Goal: Task Accomplishment & Management: Use online tool/utility

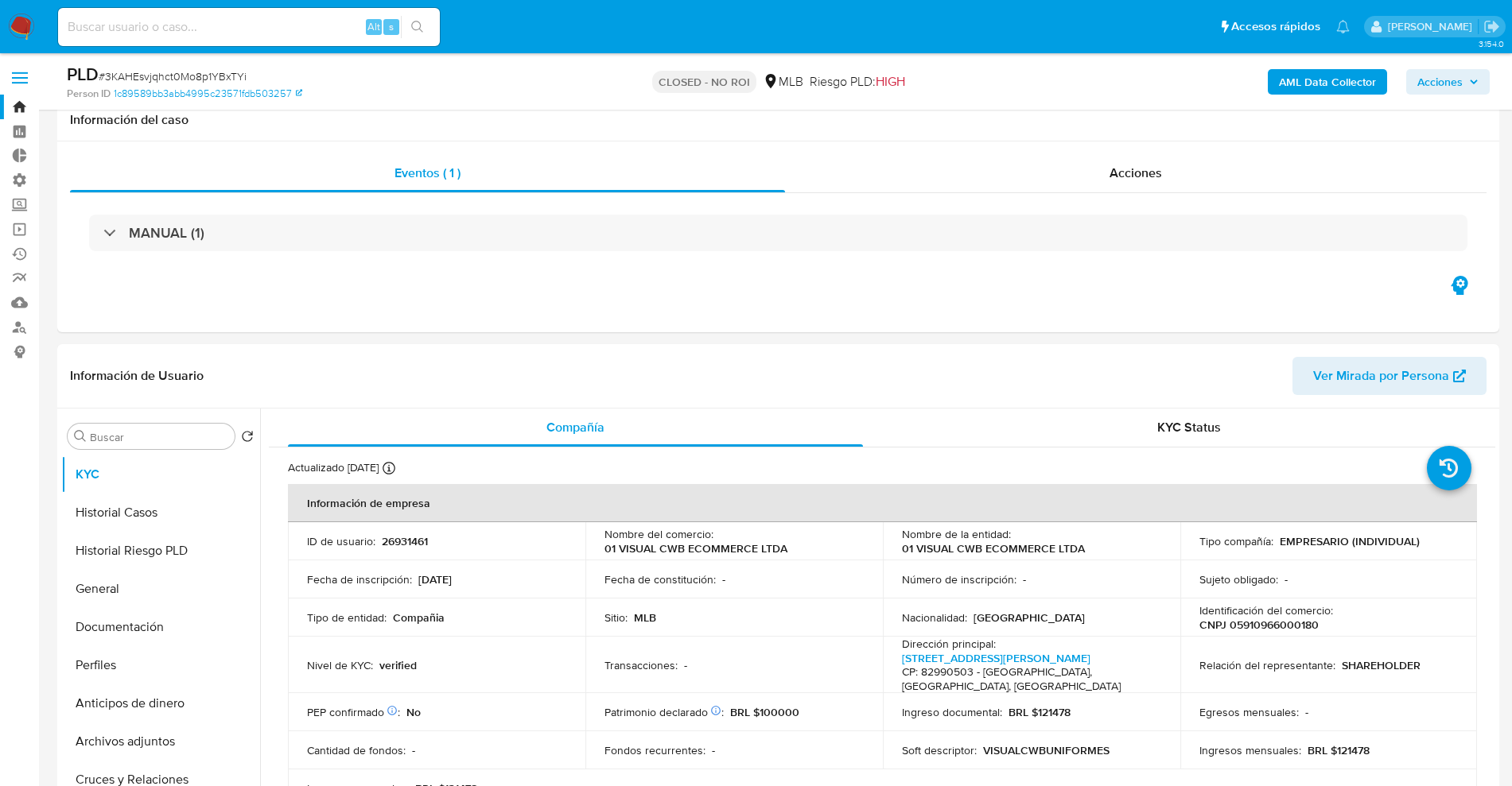
select select "10"
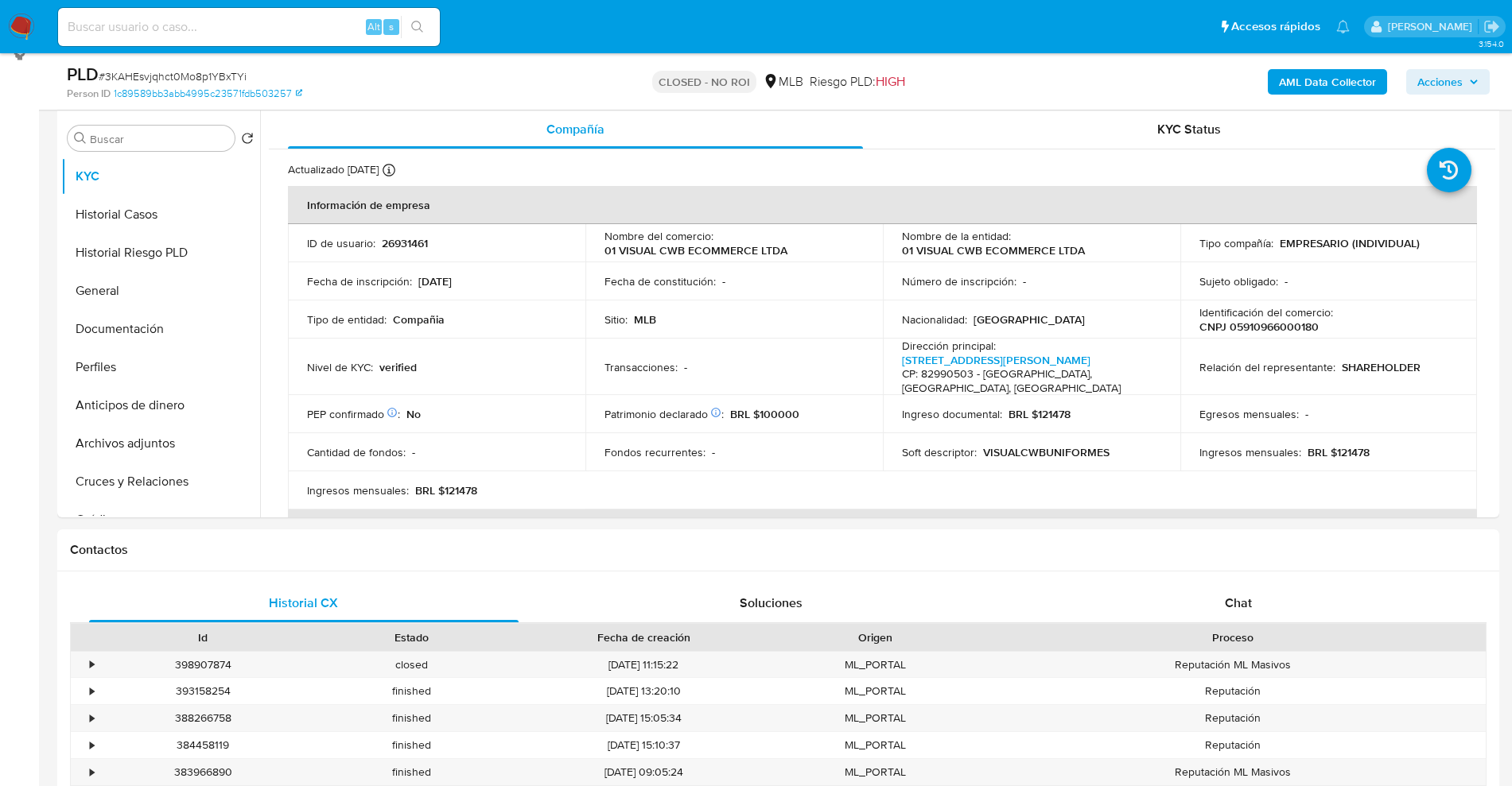
click at [261, 34] on input at bounding box center [249, 26] width 381 height 20
paste input "Rw3CuzWj436q8Cxkpa7BBEY3"
type input "Rw3CuzWj436q8Cxkpa7BBEY3"
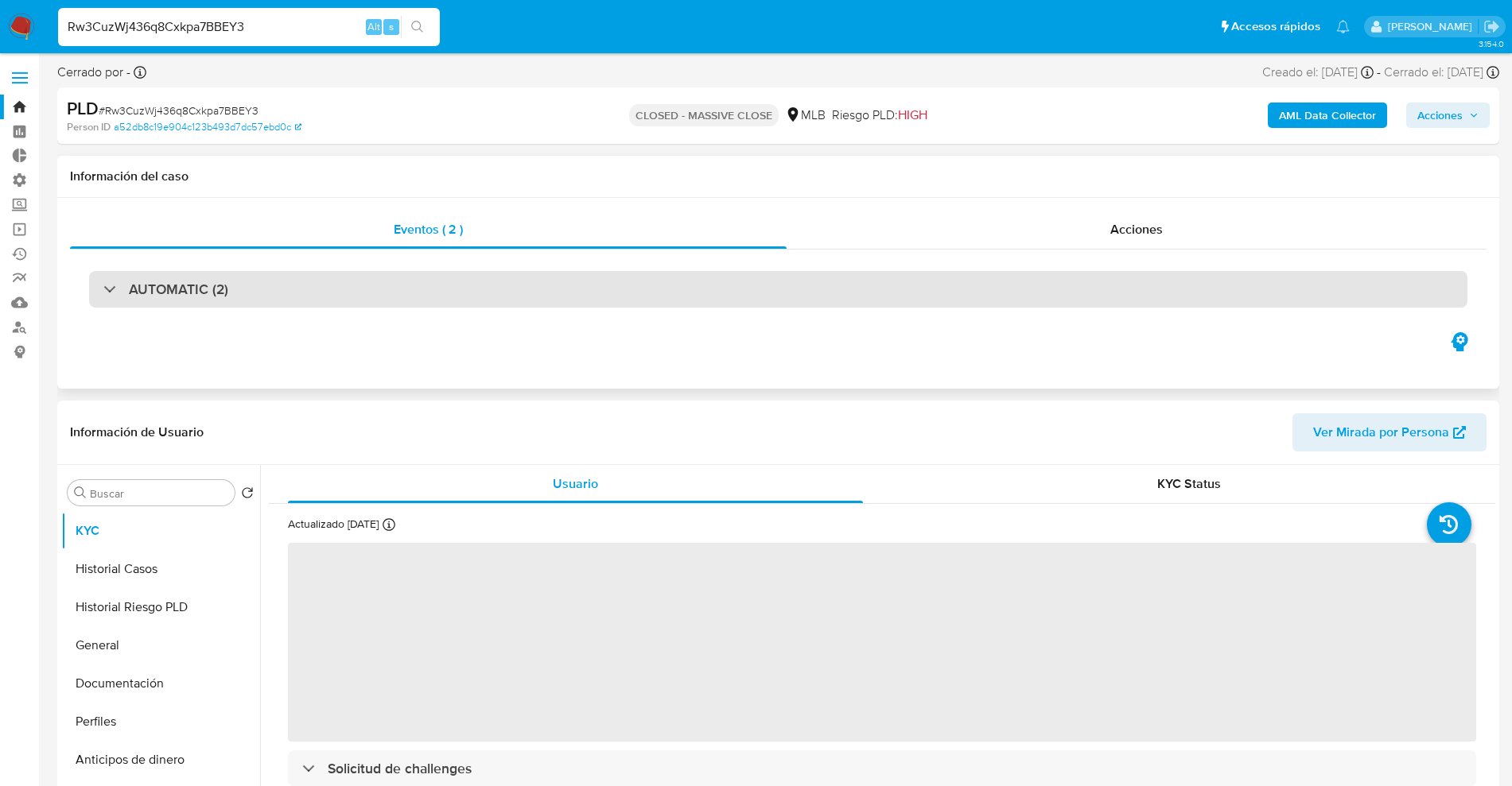
click at [205, 281] on h3 "AUTOMATIC (2)" at bounding box center [178, 289] width 100 height 17
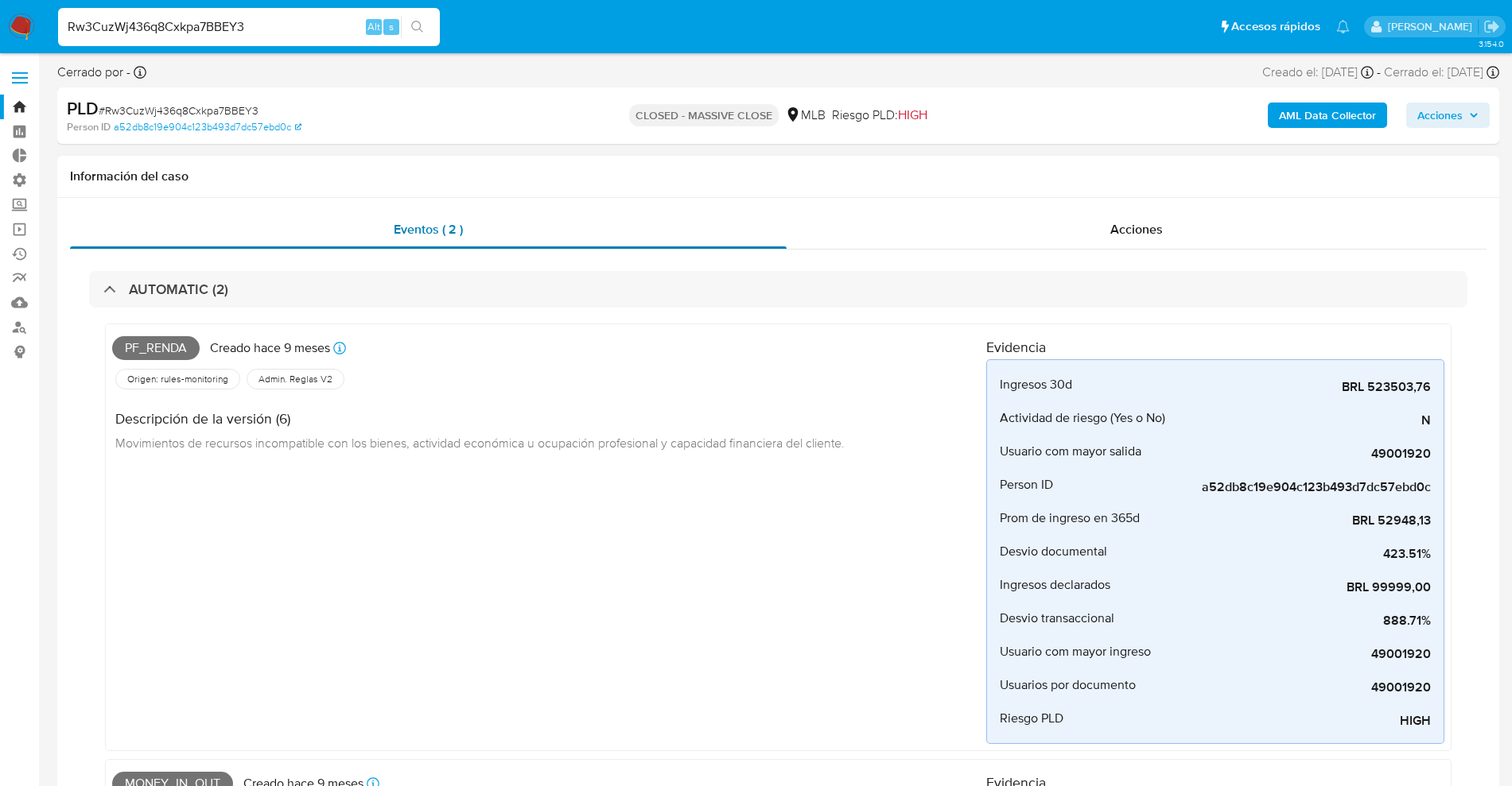
select select "10"
click at [1161, 218] on div "Acciones" at bounding box center [1135, 229] width 700 height 38
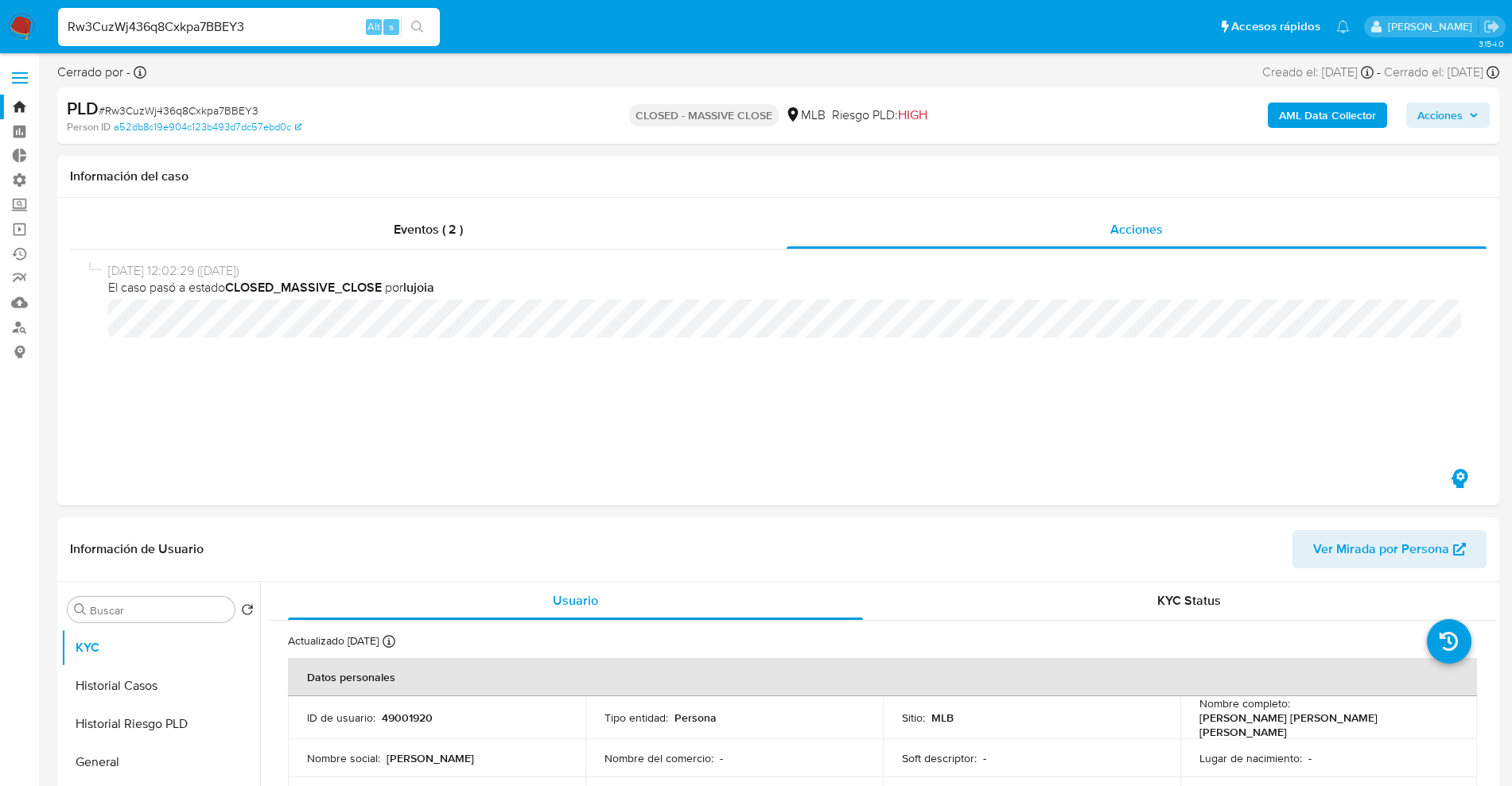
drag, startPoint x: 267, startPoint y: 30, endPoint x: 0, endPoint y: 8, distance: 267.9
click at [0, 8] on nav "Pausado Ver notificaciones Rw3CuzWj436q8Cxkpa7BBEY3 Alt s Accesos rápidos Presi…" at bounding box center [756, 26] width 1512 height 53
paste input "J6liIat9i2KnIjotPYYne5nr"
type input "J6liIat9i2KnIjotPYYne5nr"
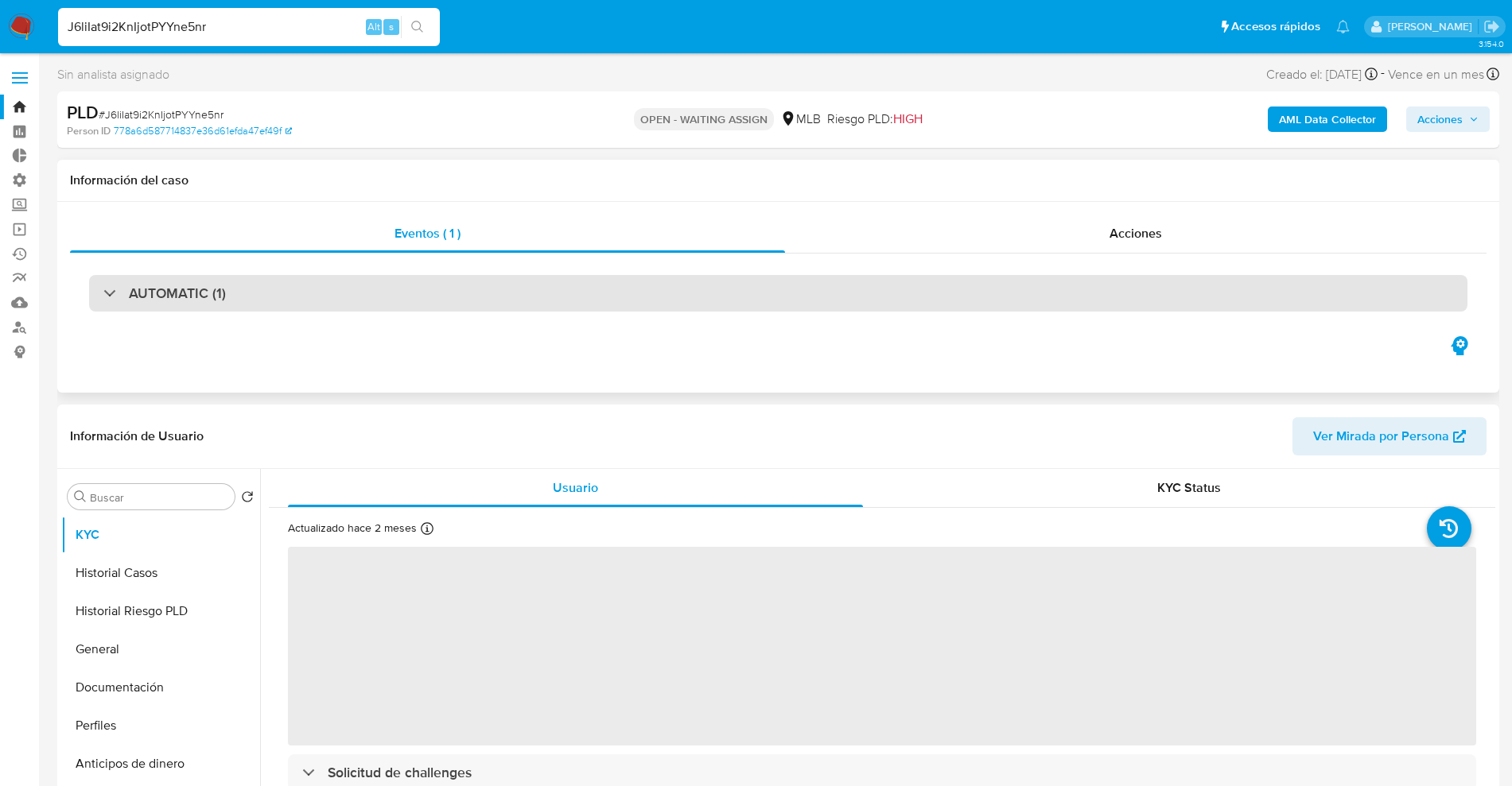
click at [409, 300] on div "AUTOMATIC (1)" at bounding box center [778, 293] width 1378 height 37
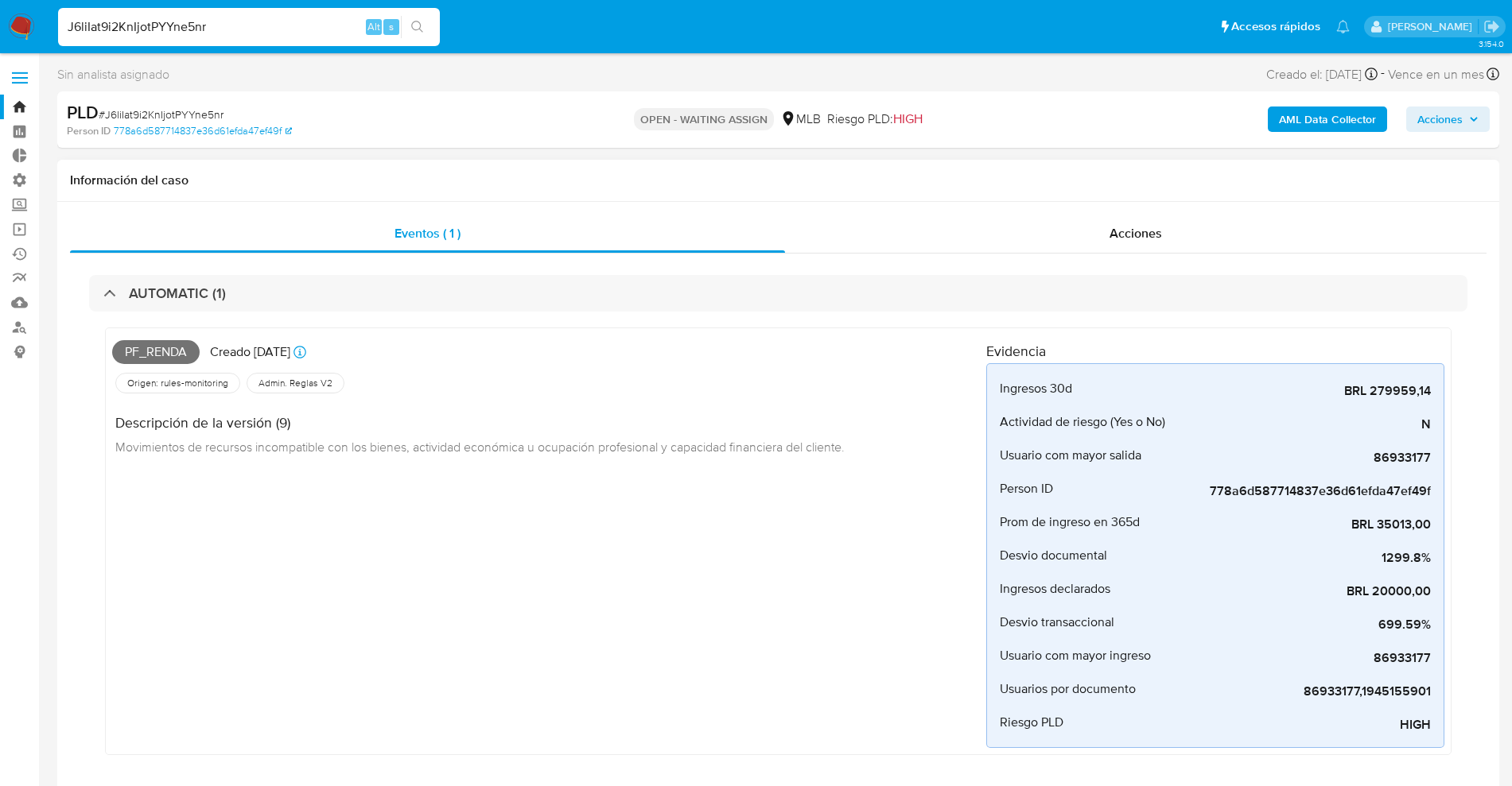
select select "10"
click at [1089, 222] on div "Acciones" at bounding box center [1135, 233] width 702 height 38
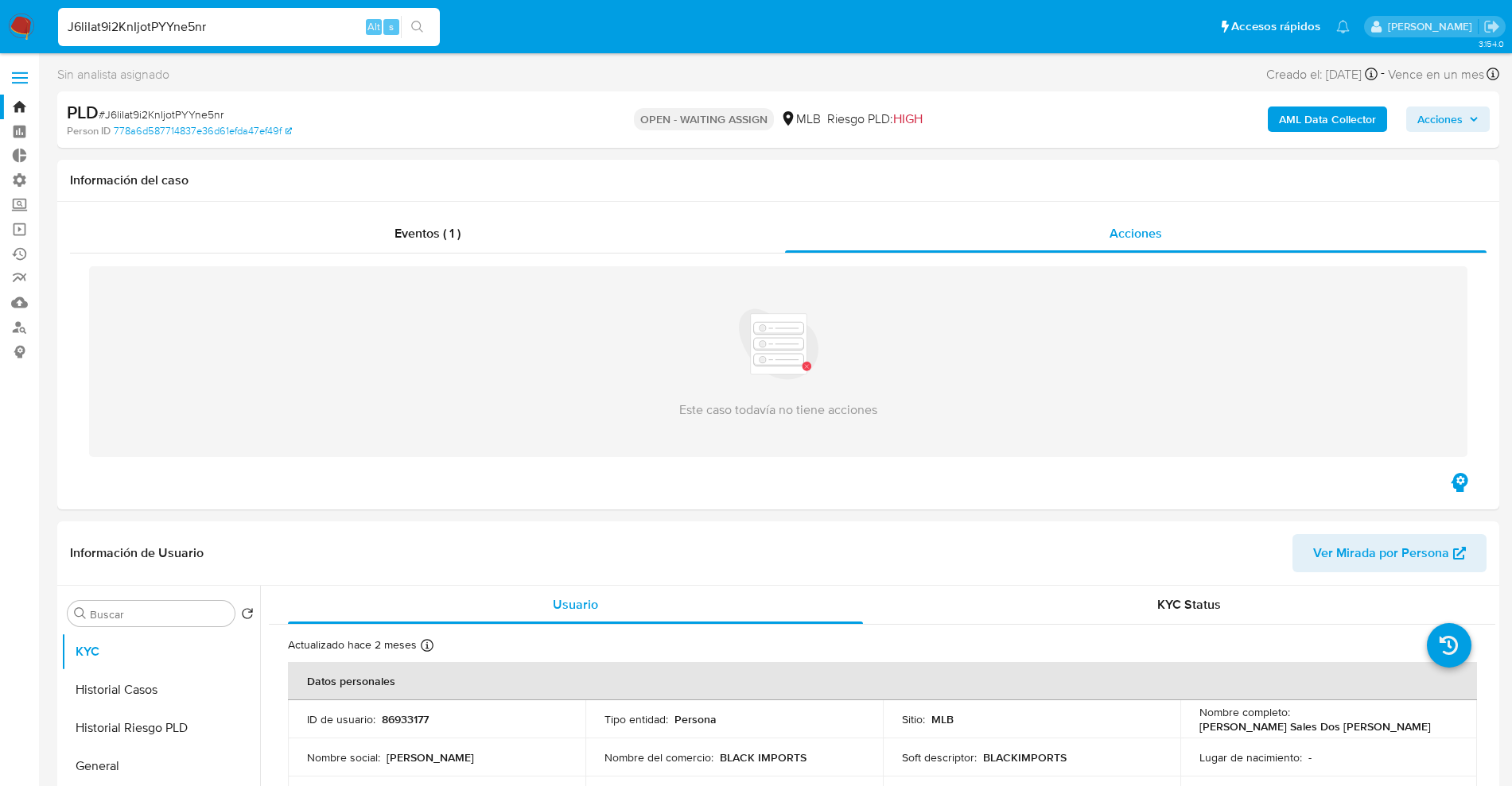
drag, startPoint x: 238, startPoint y: 19, endPoint x: 0, endPoint y: 5, distance: 238.4
click at [0, 5] on nav "Pausado Ver notificaciones J6liIat9i2KnIjotPYYne5nr Alt s Accesos rápidos Presi…" at bounding box center [756, 26] width 1512 height 53
paste input "zOUEbaz6eRnW3eIygG4pwQok"
type input "zOUEbaz6eRnW3eIygG4pwQok"
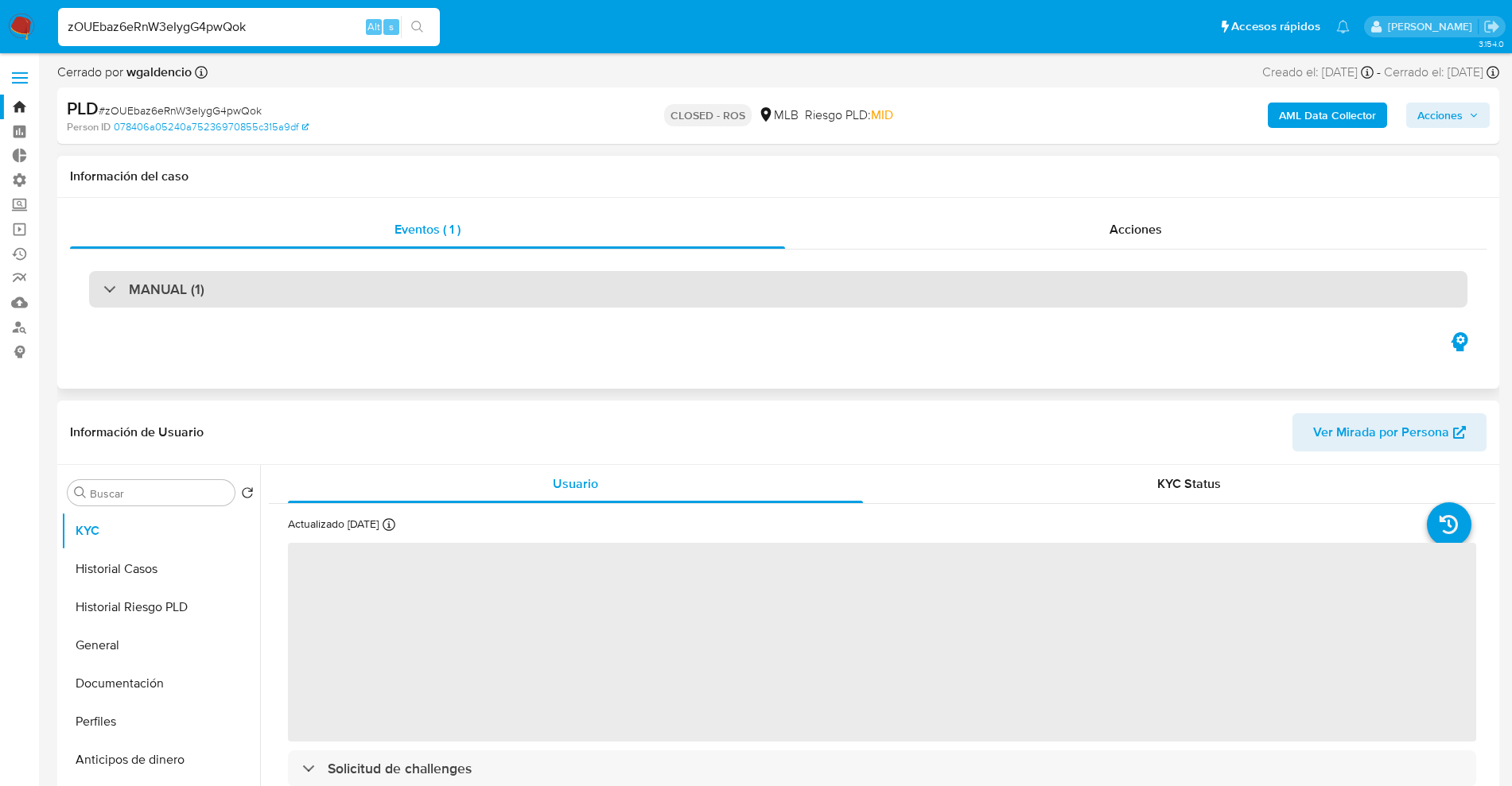
click at [373, 283] on div "MANUAL (1)" at bounding box center [778, 289] width 1378 height 37
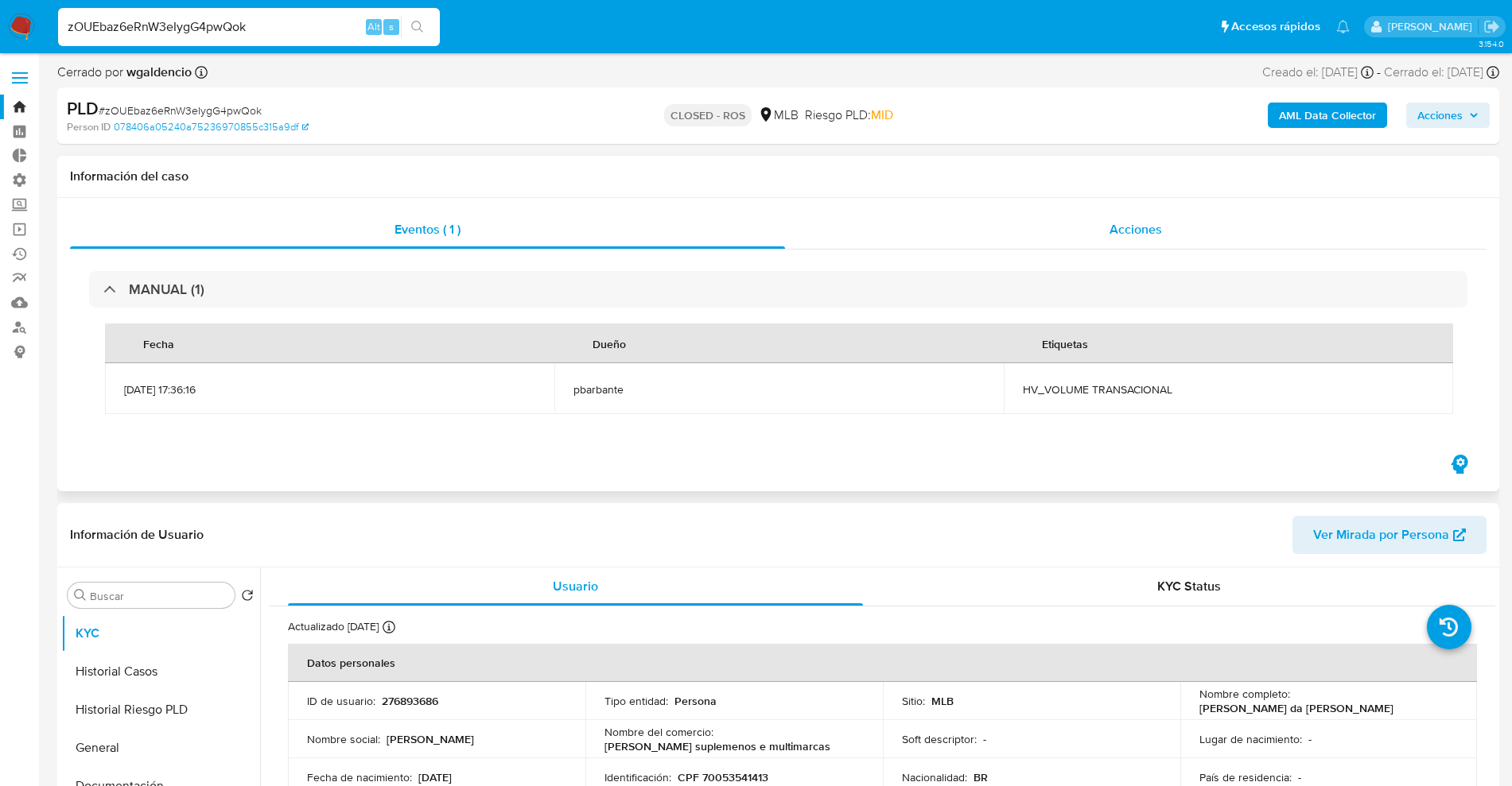
select select "10"
click at [1075, 246] on div "Acciones" at bounding box center [1135, 229] width 702 height 38
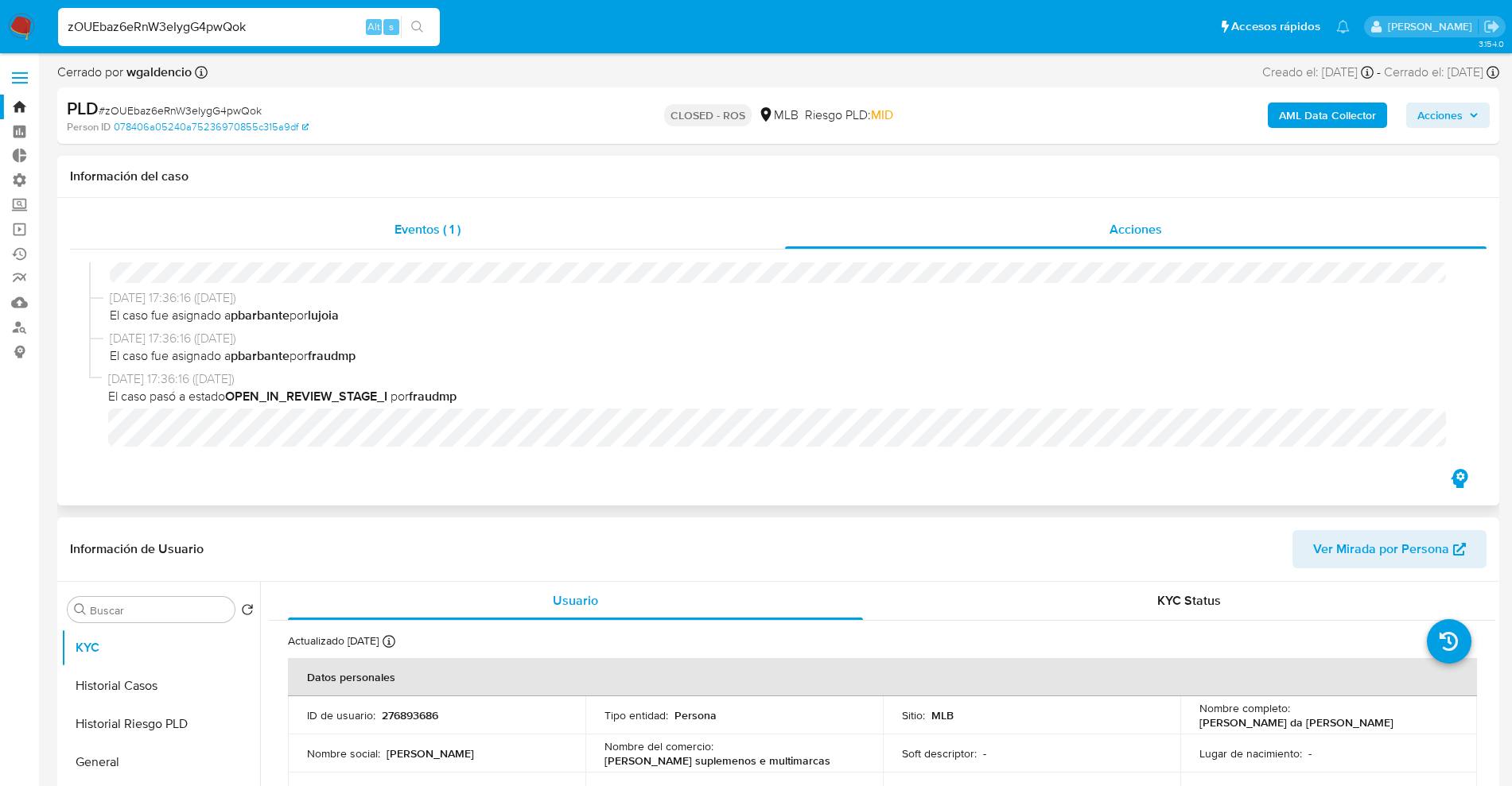
click at [443, 233] on span "Eventos ( 1 )" at bounding box center [427, 229] width 66 height 18
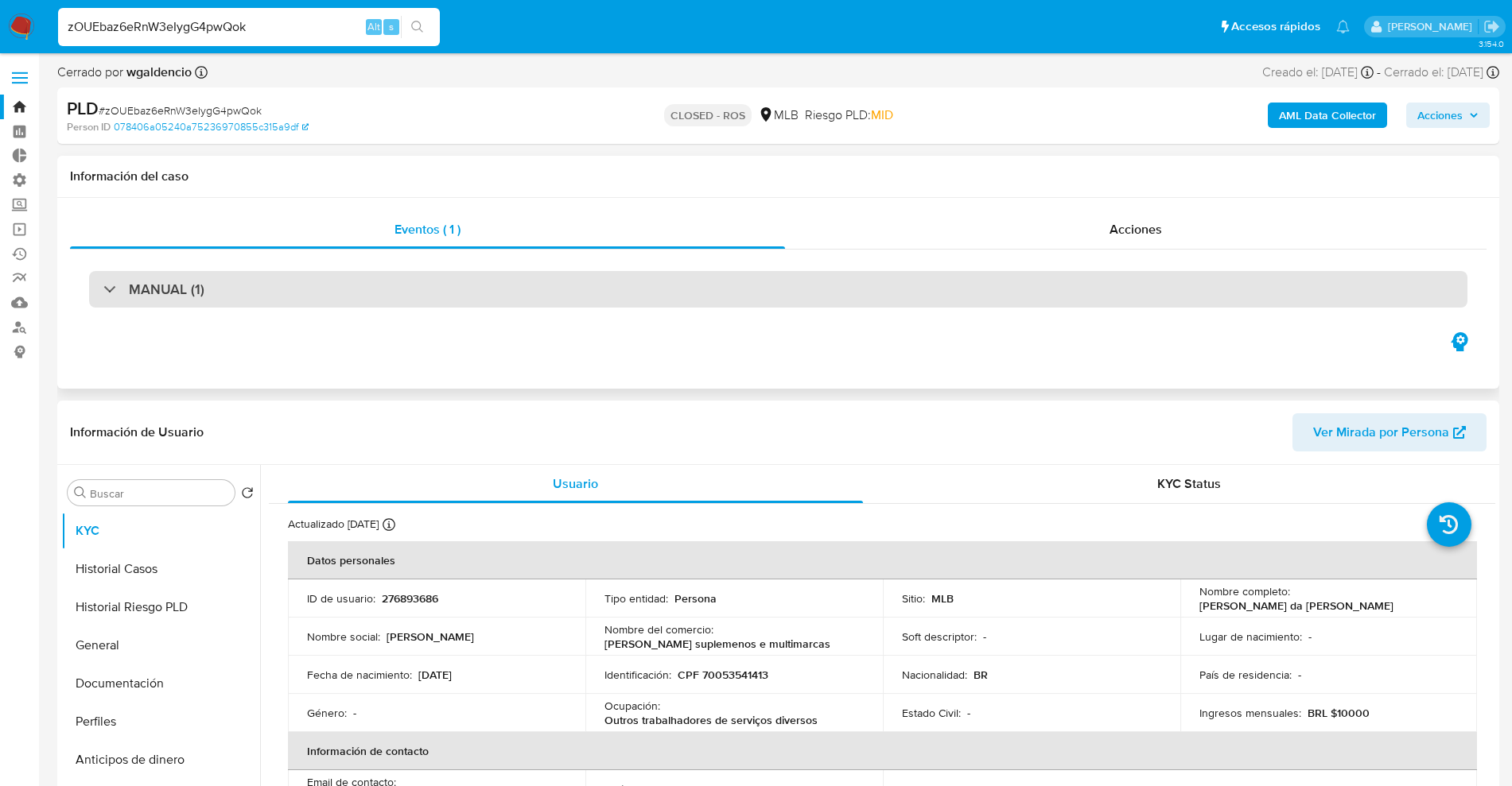
click at [257, 276] on div "MANUAL (1)" at bounding box center [778, 289] width 1378 height 37
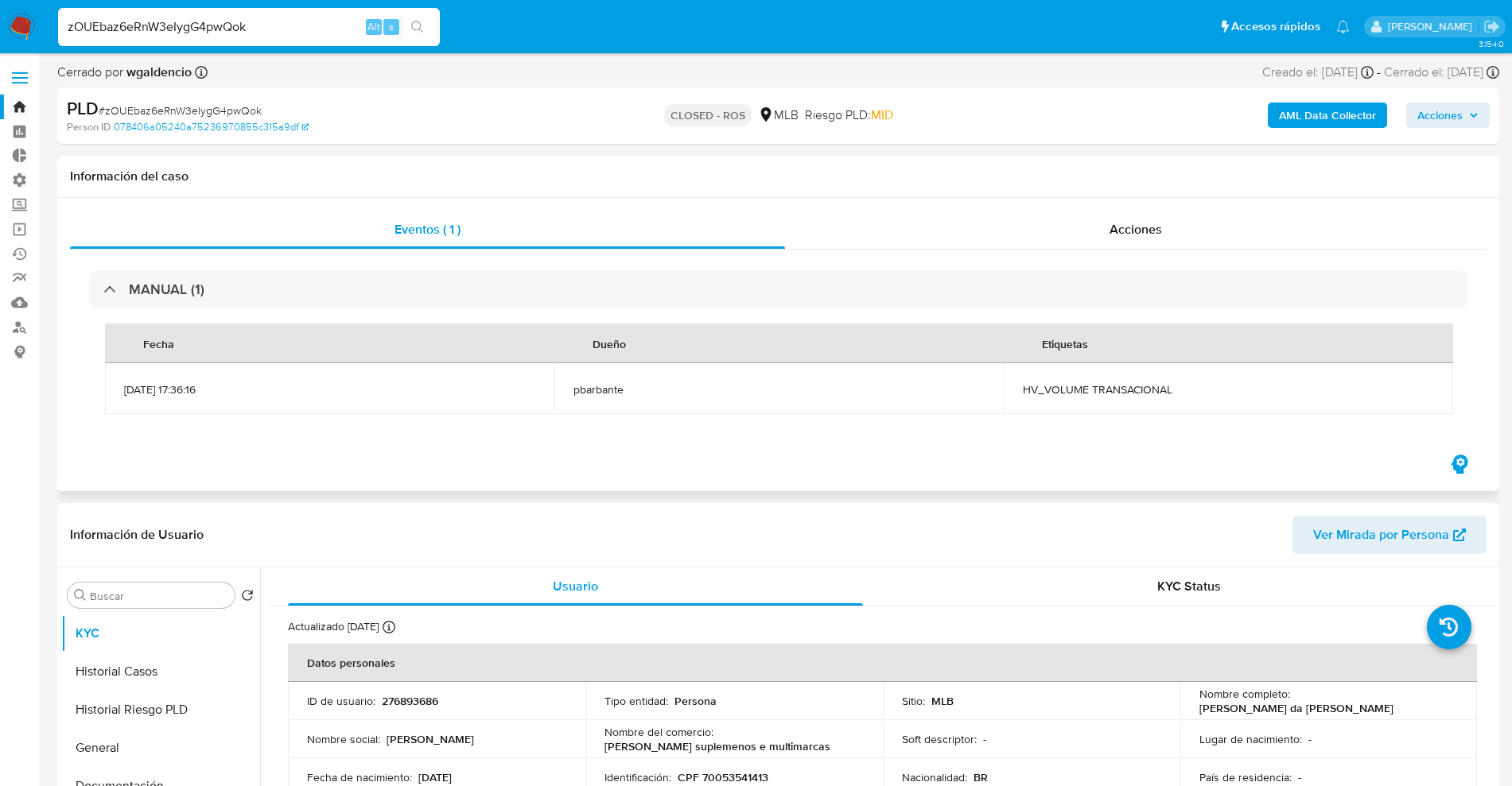
click at [989, 259] on div "MANUAL (1) Fecha Dueño Etiquetas [DATE] 17:36:16 pbarbante HV_VOLUME TRANSACION…" at bounding box center [777, 350] width 1416 height 202
click at [1010, 211] on div "Acciones" at bounding box center [1135, 229] width 702 height 38
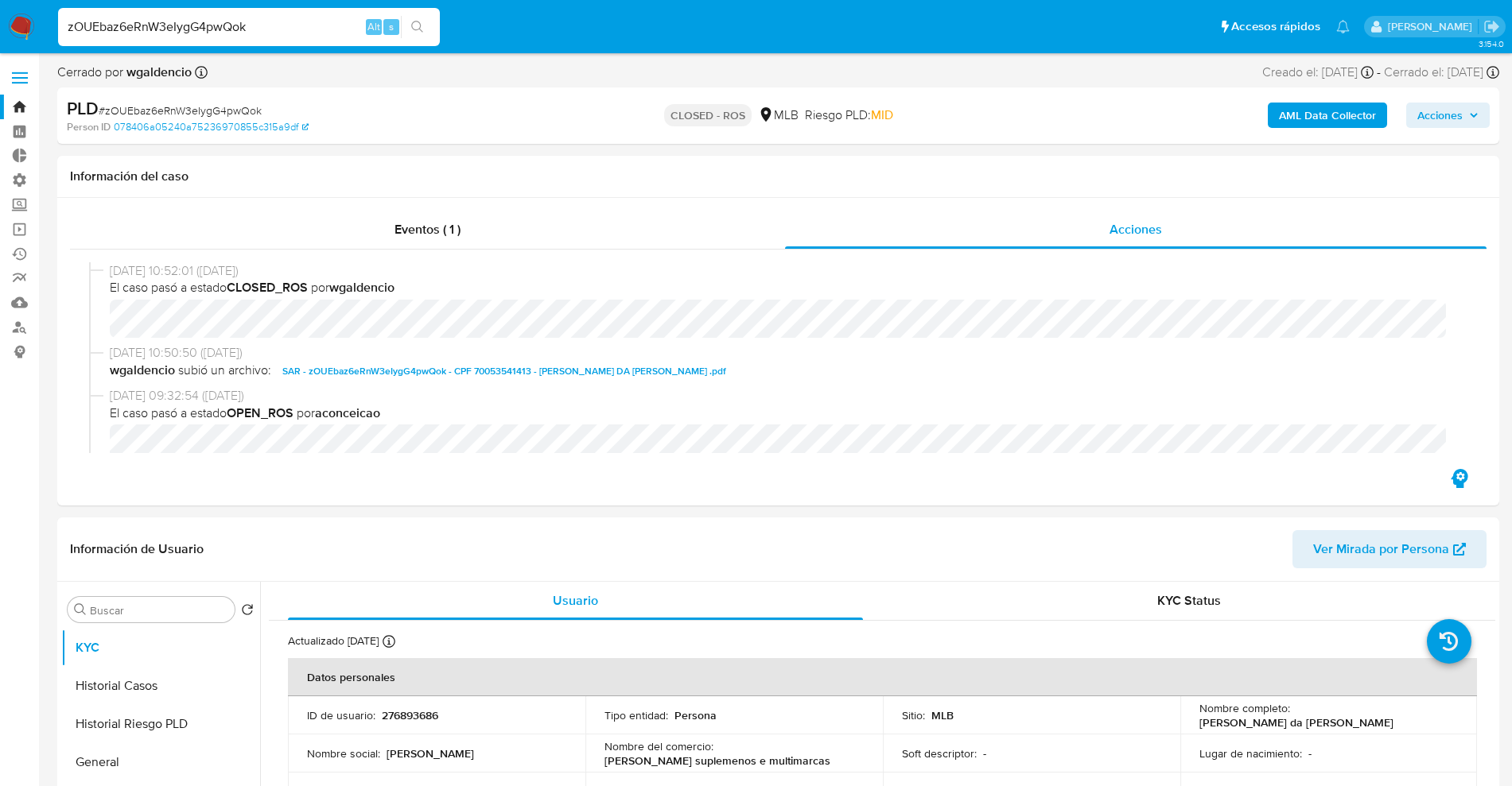
drag, startPoint x: 283, startPoint y: 27, endPoint x: 0, endPoint y: 5, distance: 283.9
click at [0, 5] on nav "Pausado Ver notificaciones zOUEbaz6eRnW3eIygG4pwQok Alt s Accesos rápidos Presi…" at bounding box center [756, 26] width 1512 height 53
paste input "eacR9tqy5E9RY7BKMvhWSmku"
type input "eacR9tqy5E9RY7BKMvhWSmku"
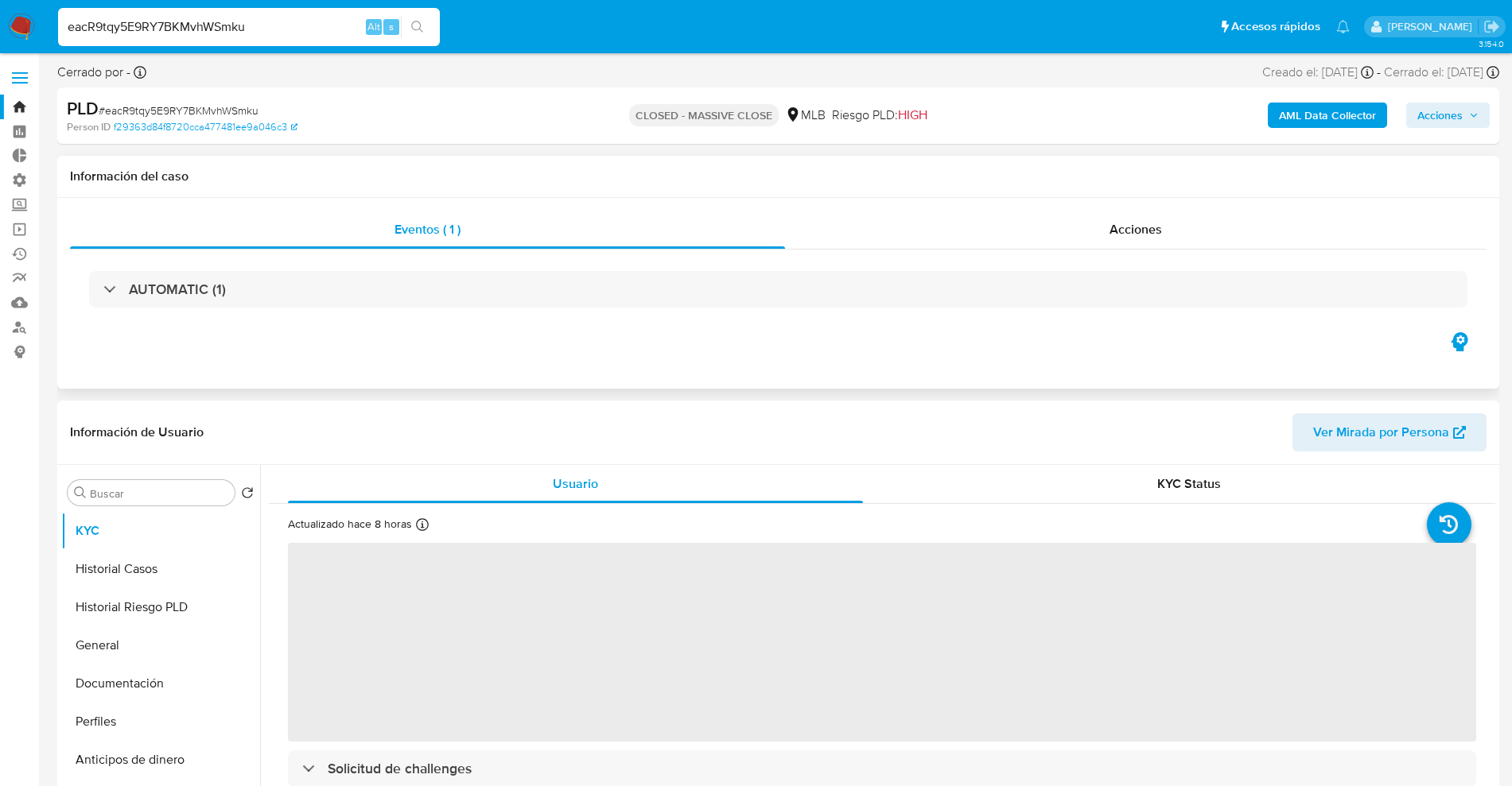
click at [259, 312] on div "AUTOMATIC (1)" at bounding box center [777, 289] width 1416 height 79
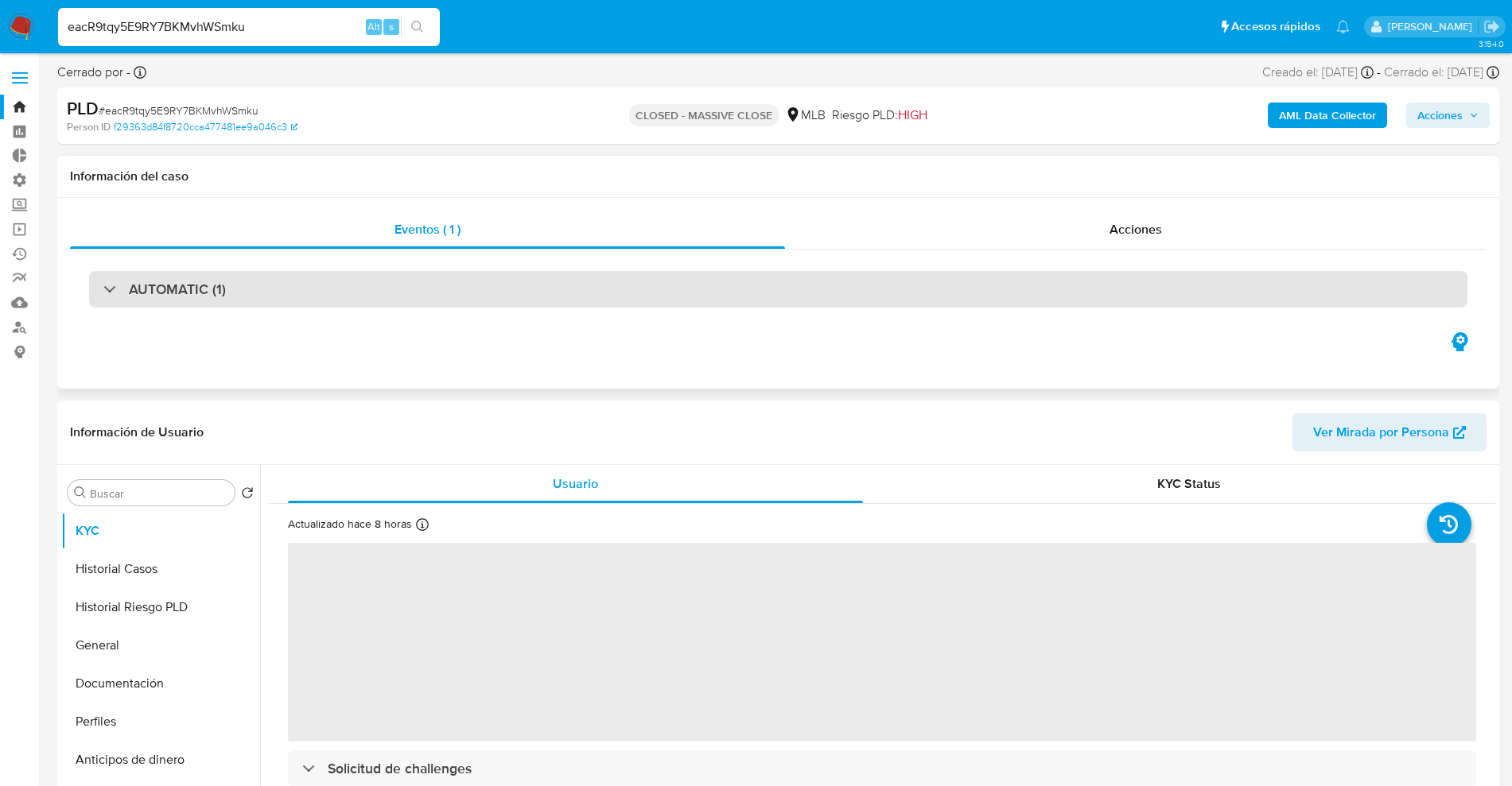
click at [275, 302] on div "AUTOMATIC (1)" at bounding box center [778, 289] width 1378 height 37
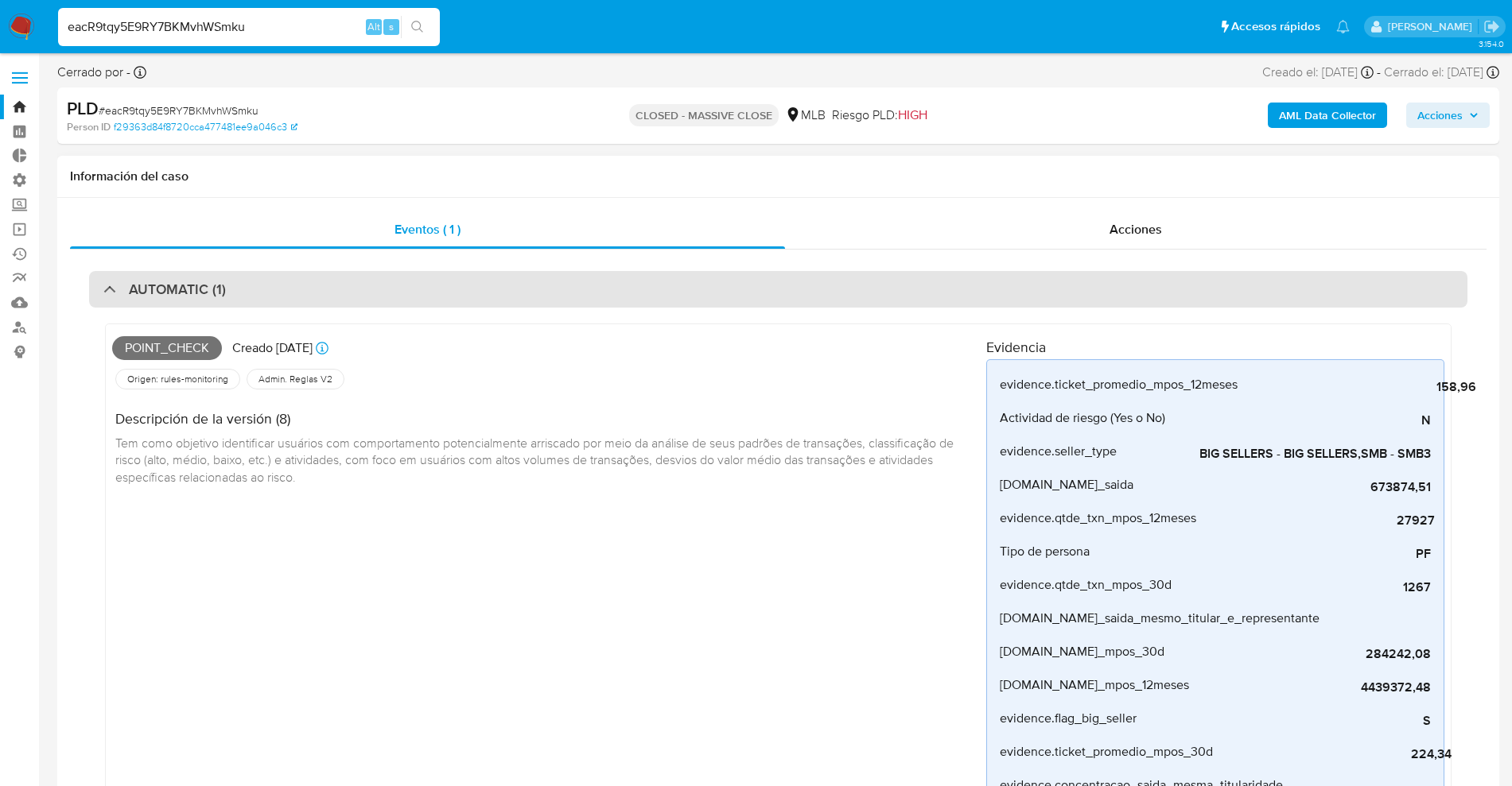
select select "10"
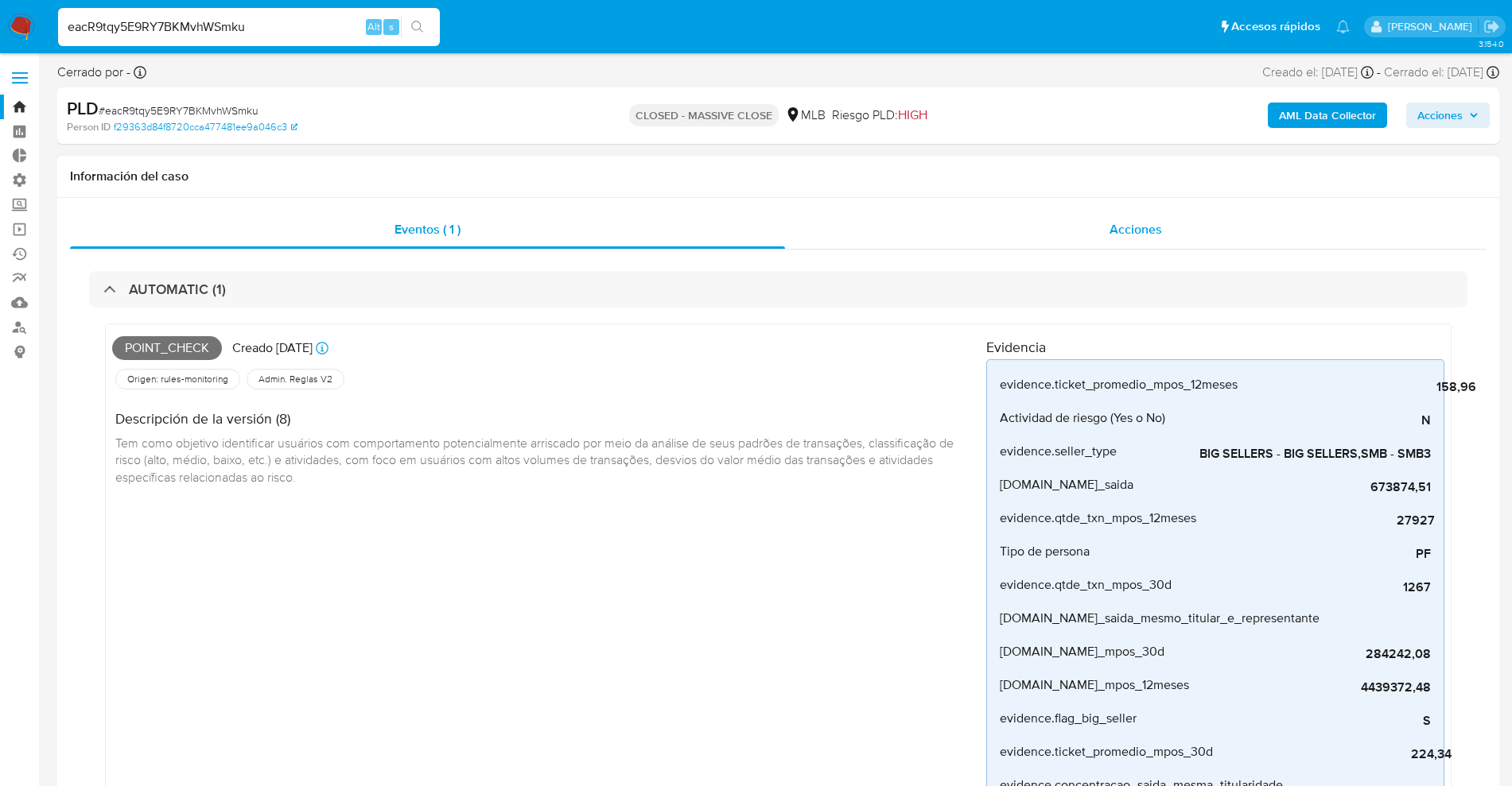
click at [1084, 230] on div "Acciones" at bounding box center [1135, 229] width 702 height 38
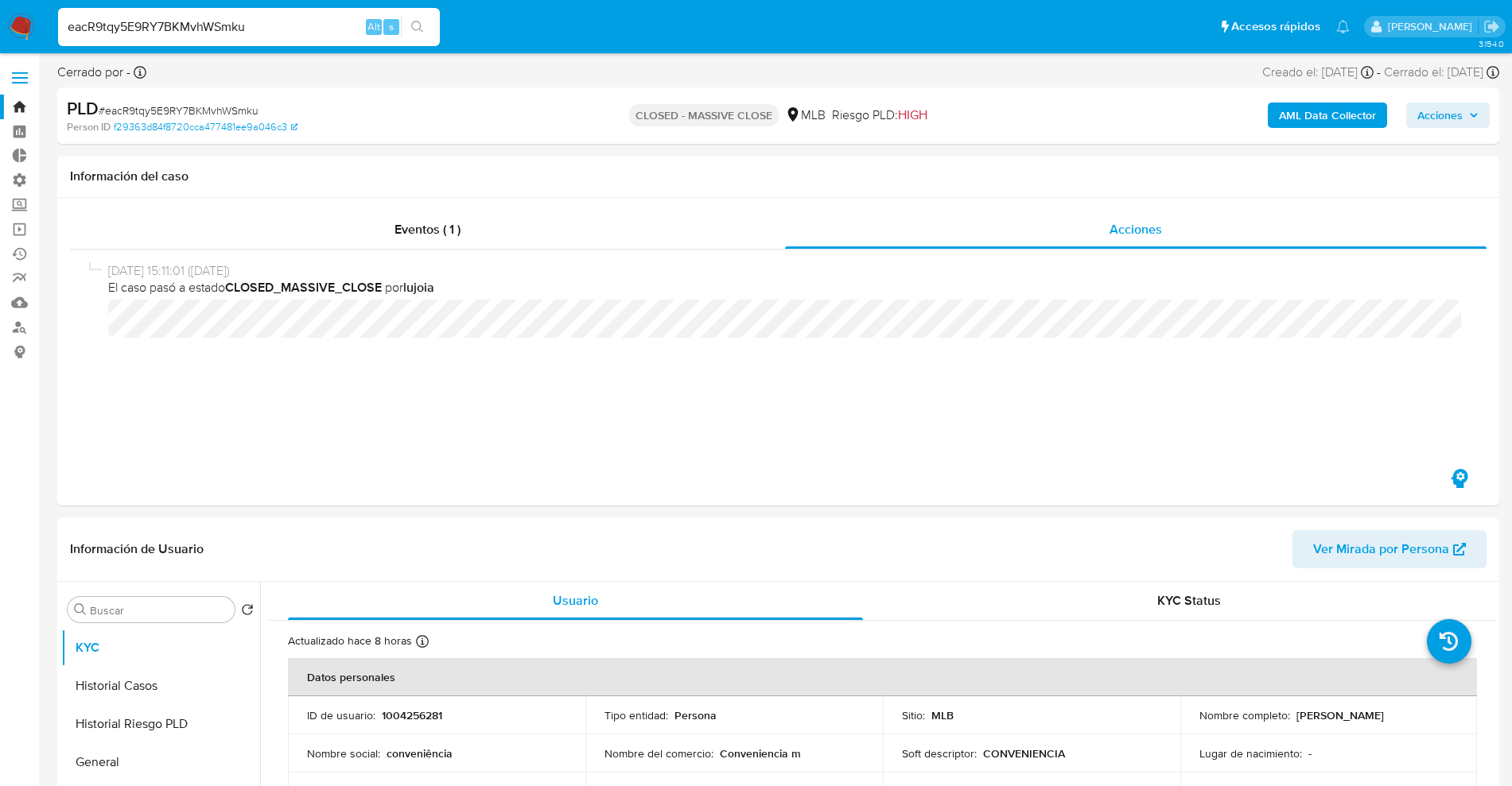
drag, startPoint x: 287, startPoint y: 15, endPoint x: 0, endPoint y: -20, distance: 289.1
paste input "udVfjdshtVlkrq65ZurzaukI"
type input "udVfjdshtVlkrq65ZurzaukI"
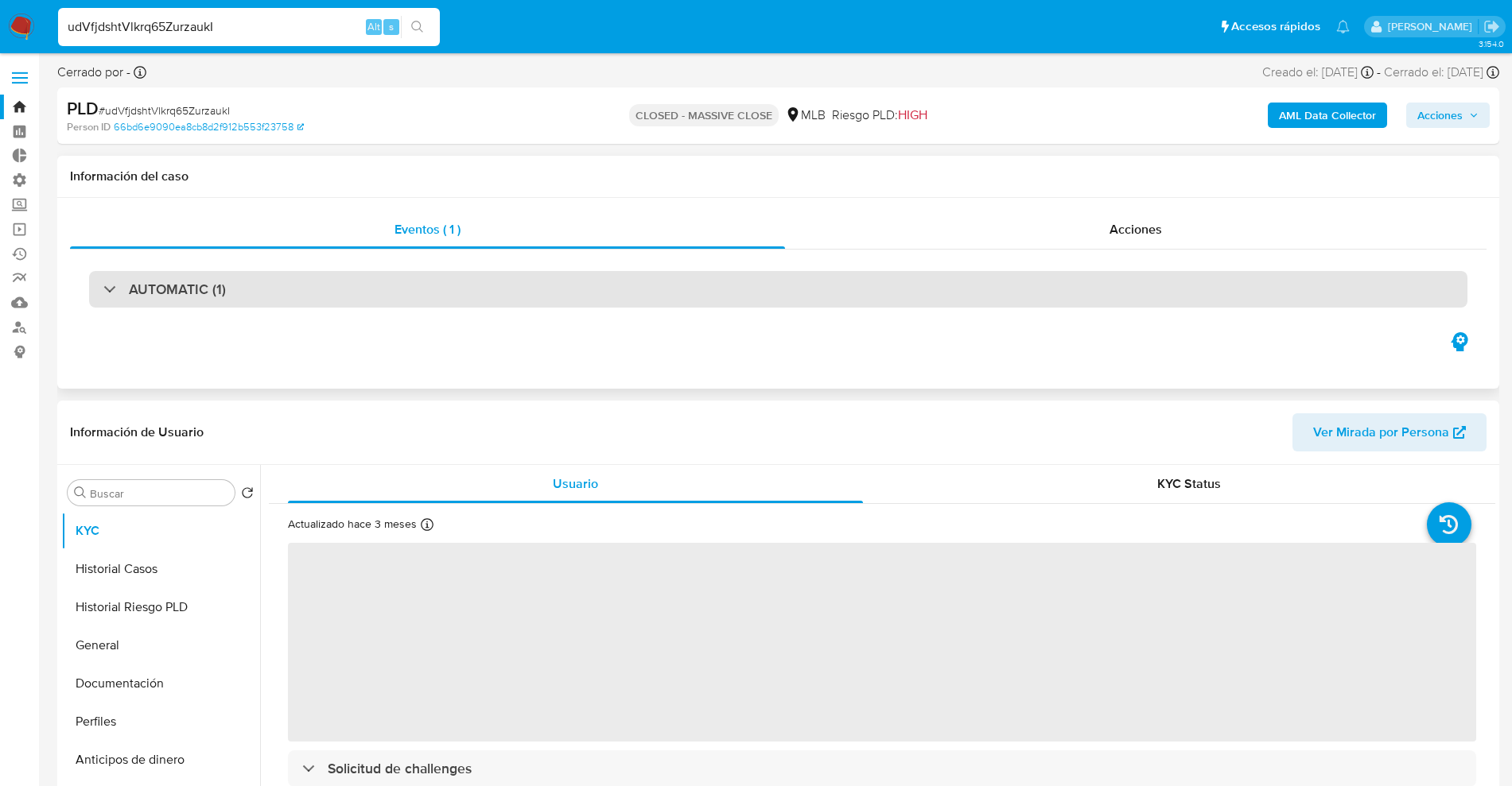
click at [346, 280] on div "AUTOMATIC (1)" at bounding box center [778, 289] width 1378 height 37
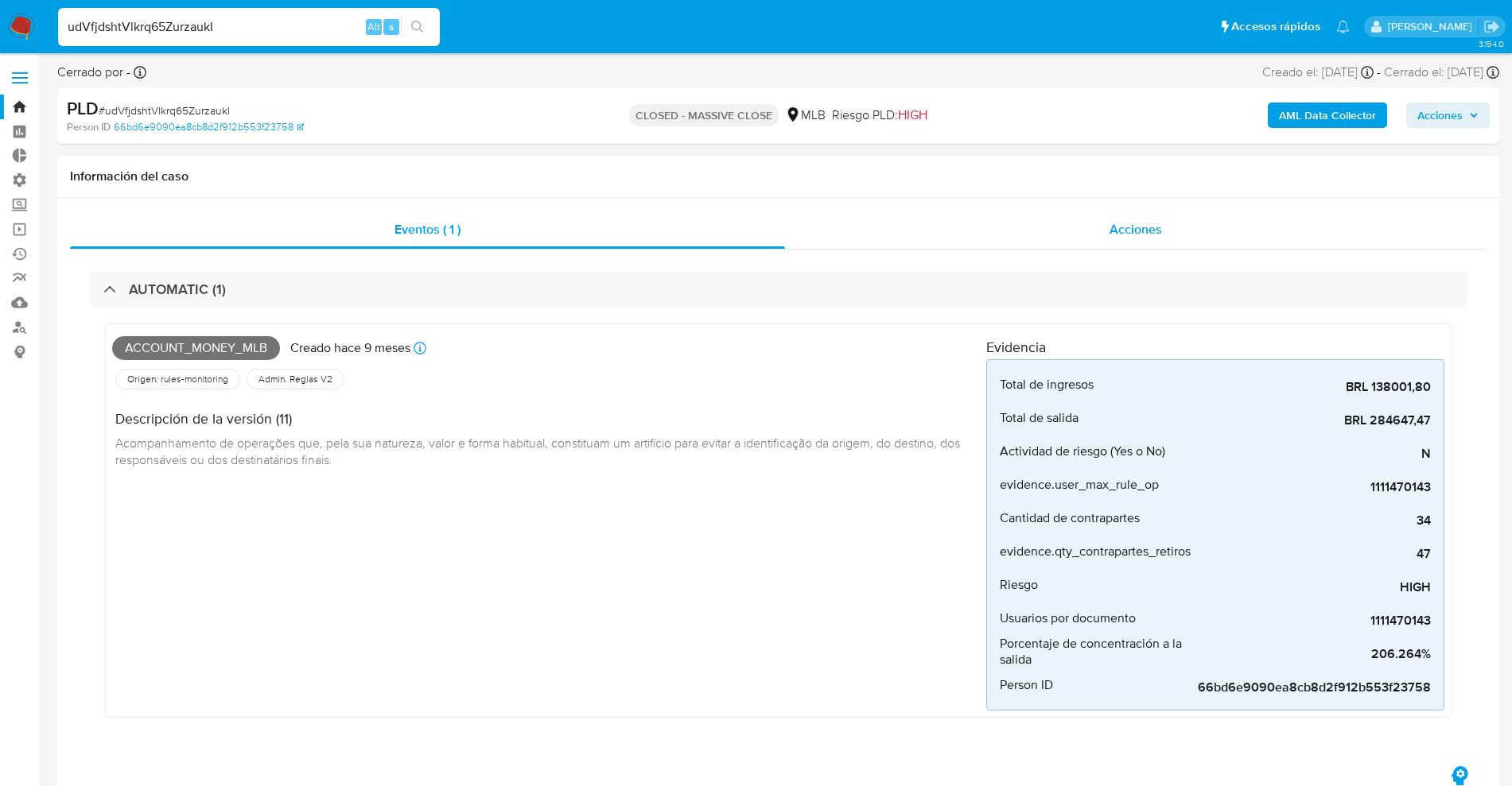
select select "10"
click at [1053, 213] on div "Acciones" at bounding box center [1135, 229] width 702 height 38
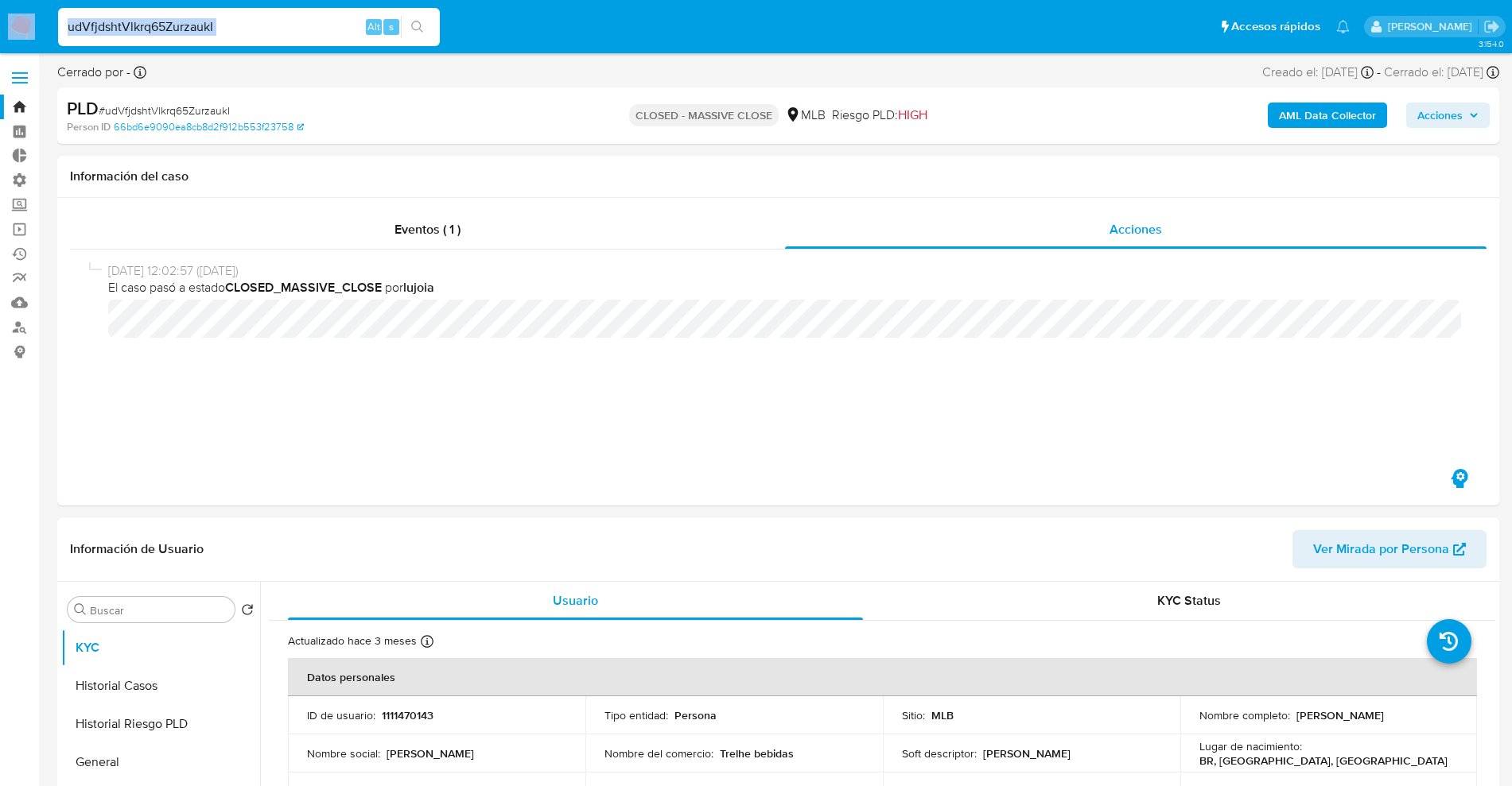
drag, startPoint x: 29, startPoint y: 23, endPoint x: 0, endPoint y: -17, distance: 49.4
click at [247, 32] on input "udVfjdshtVlkrq65ZurzaukI" at bounding box center [249, 26] width 381 height 20
drag, startPoint x: 242, startPoint y: 27, endPoint x: 53, endPoint y: 22, distance: 189.1
click at [53, 22] on ul "Pausado Ver notificaciones udVfjdshtVlkrq65ZurzaukI Alt s Accesos rápidos Presi…" at bounding box center [704, 26] width 1307 height 40
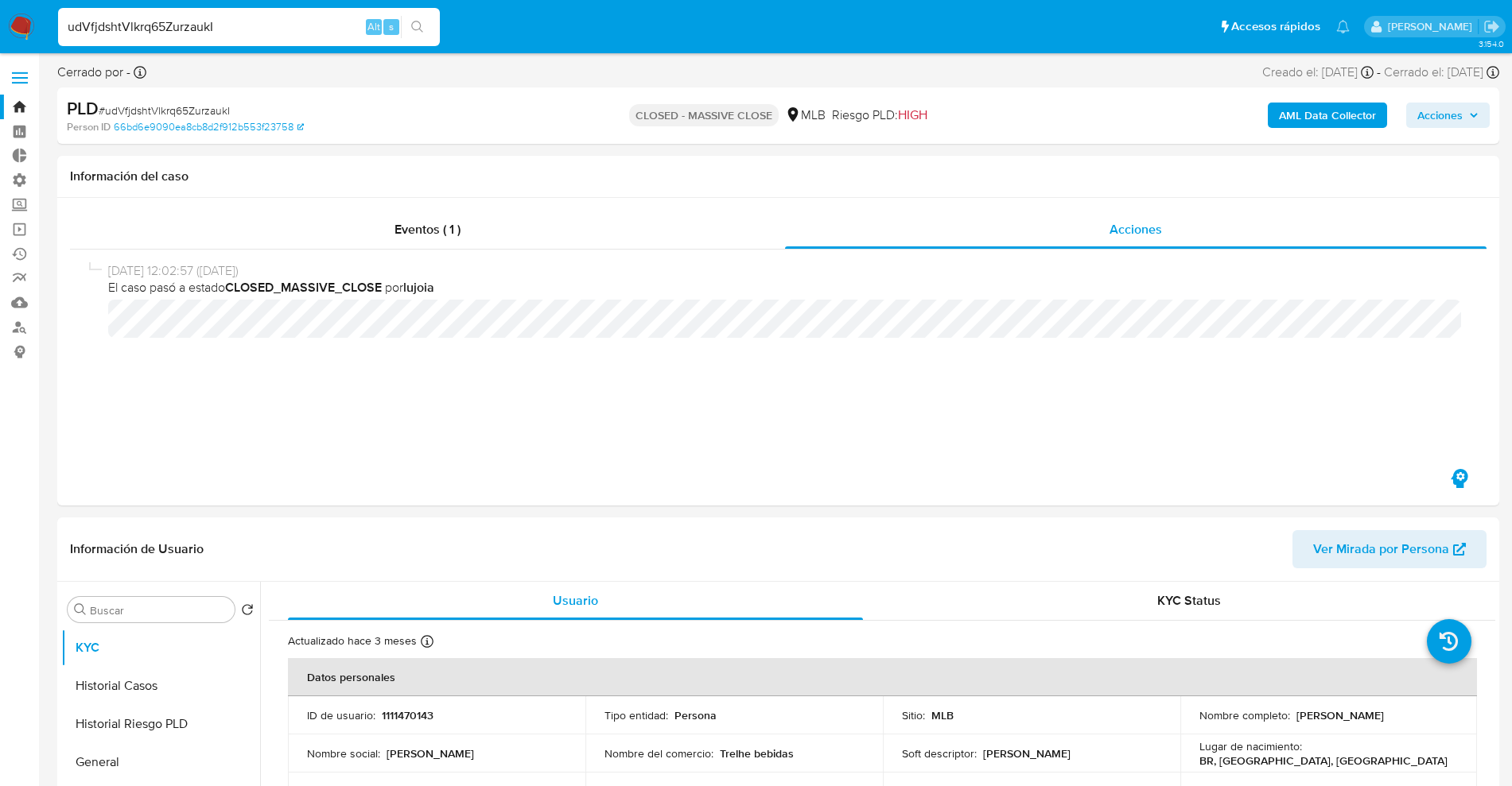
paste input "PaXkk477WEJ58Iq0kc91UqL"
paste input
type input "uPaXkk477WEJ58Iq0kc91UqL"
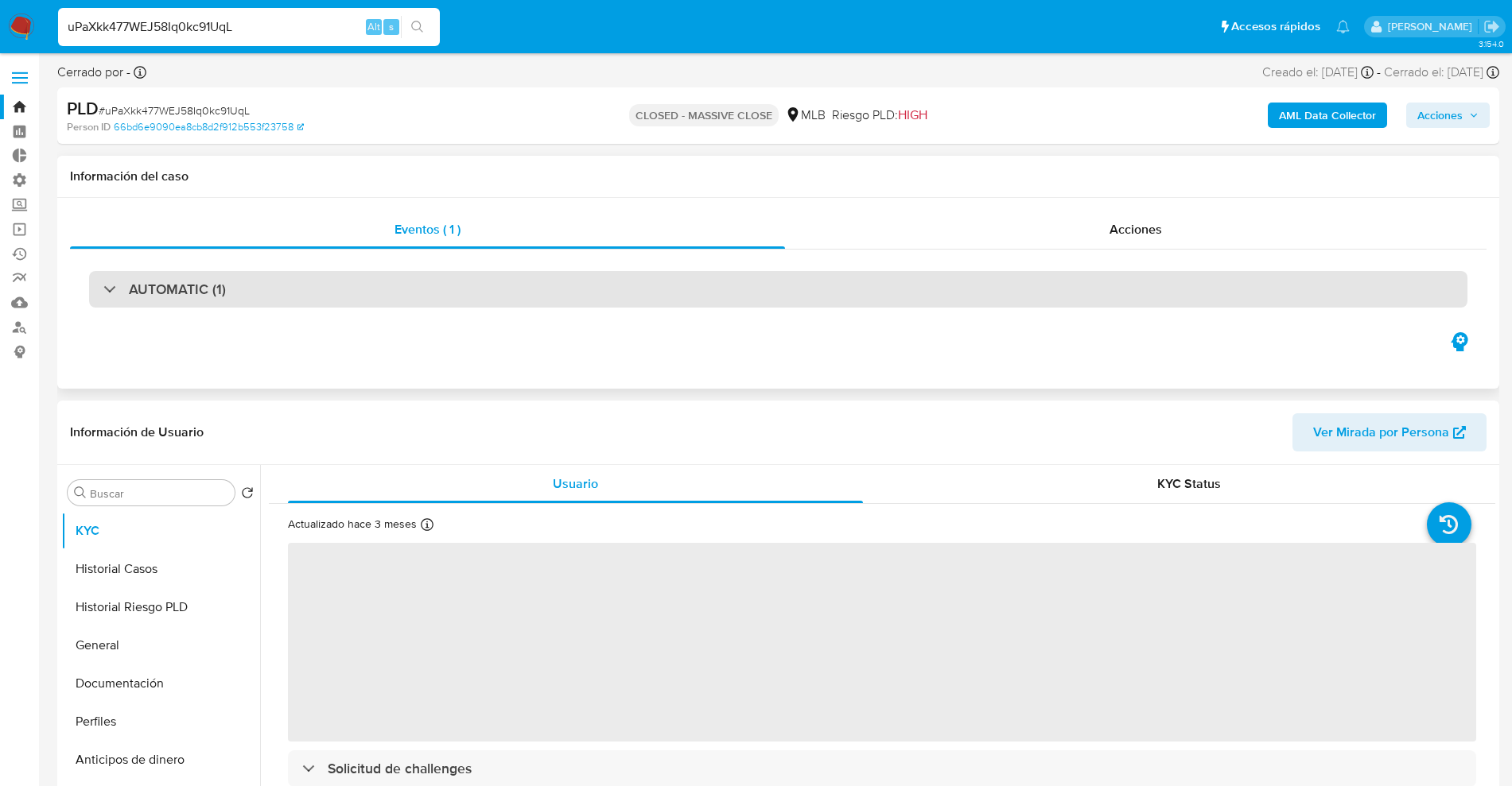
drag, startPoint x: 324, startPoint y: 308, endPoint x: 337, endPoint y: 296, distance: 17.7
click at [325, 306] on div "AUTOMATIC (1)" at bounding box center [777, 289] width 1416 height 79
click at [339, 295] on div "AUTOMATIC (1)" at bounding box center [778, 289] width 1378 height 37
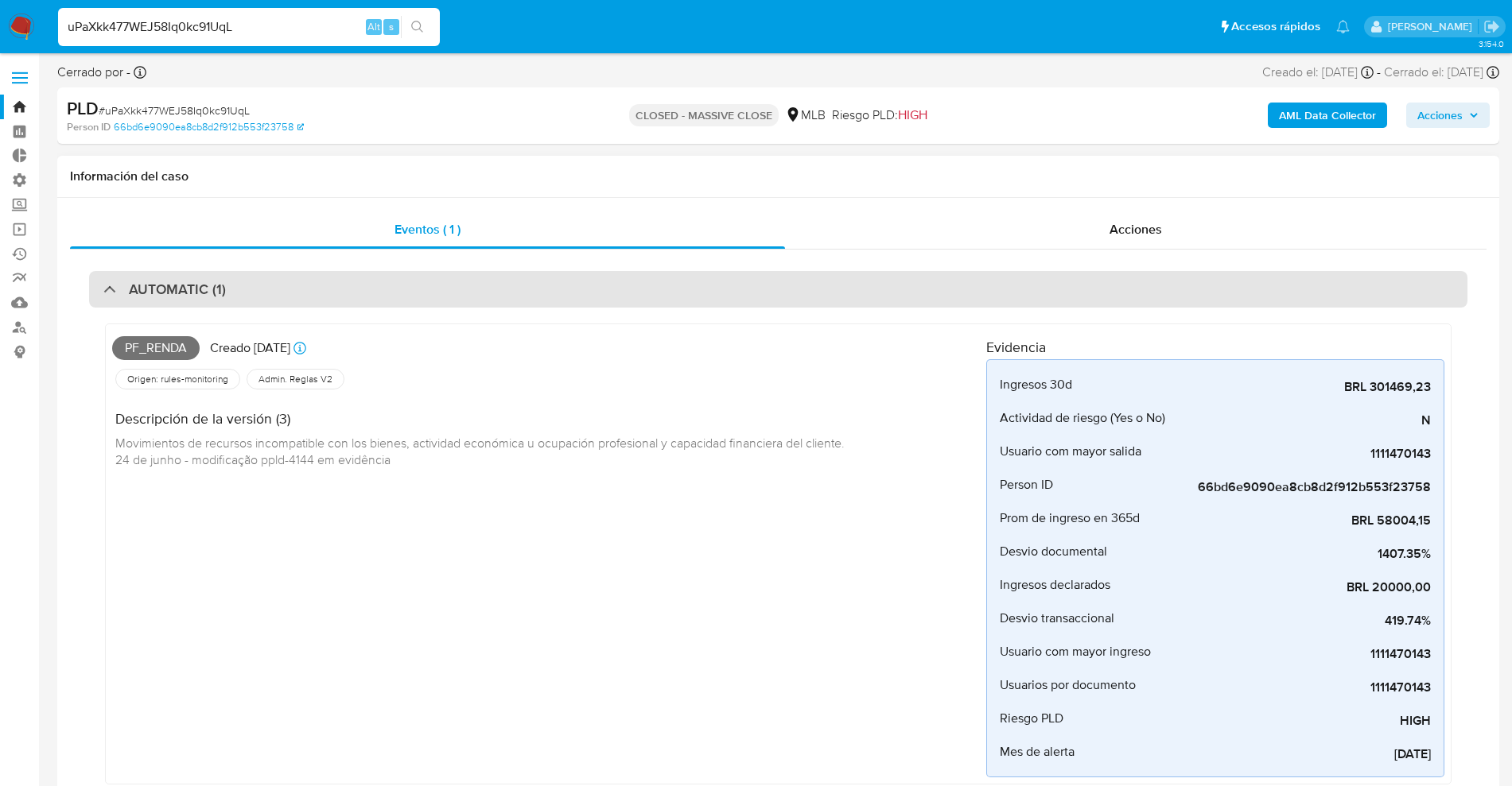
select select "10"
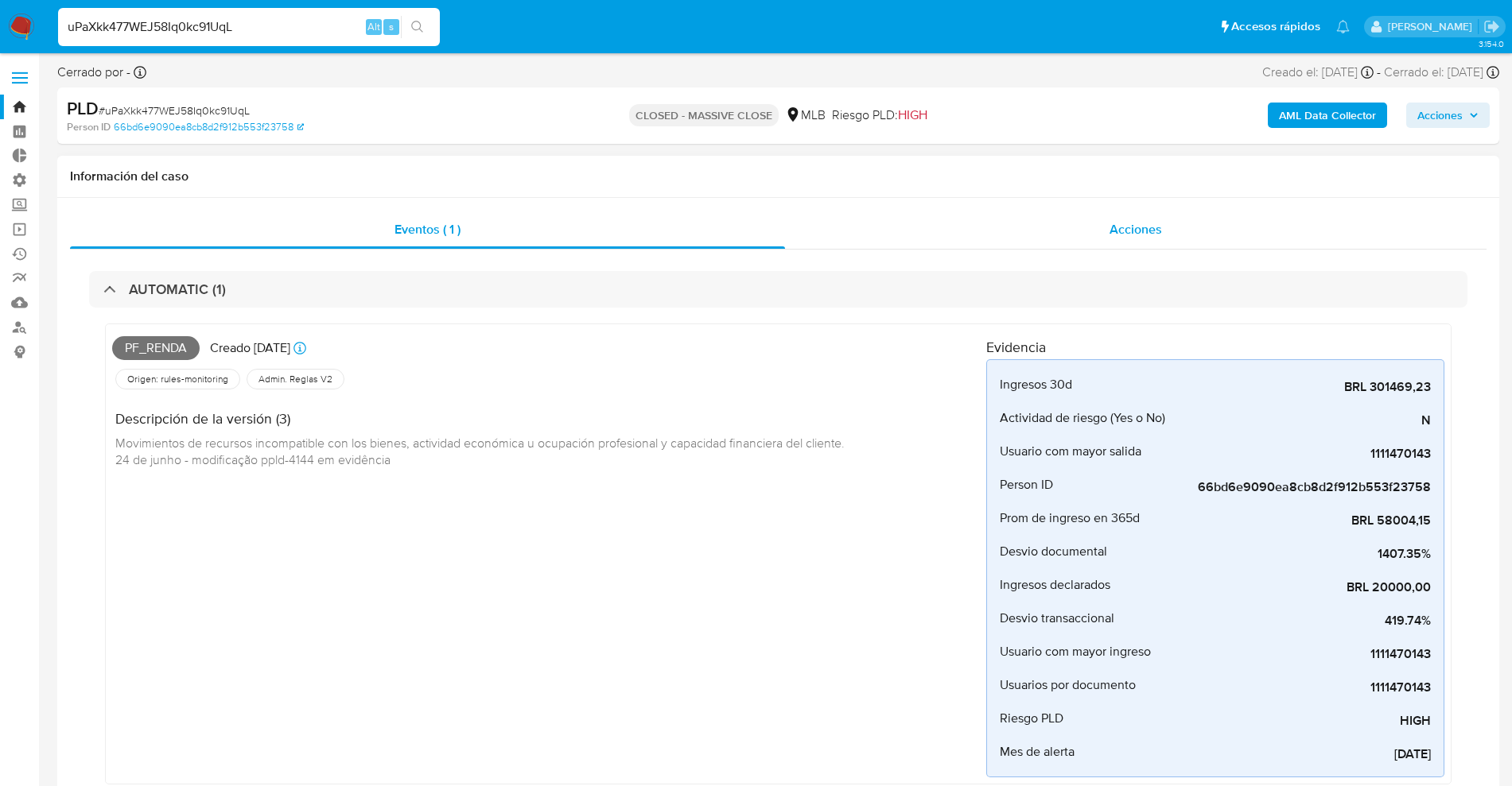
click at [1138, 217] on div "Acciones" at bounding box center [1135, 229] width 702 height 38
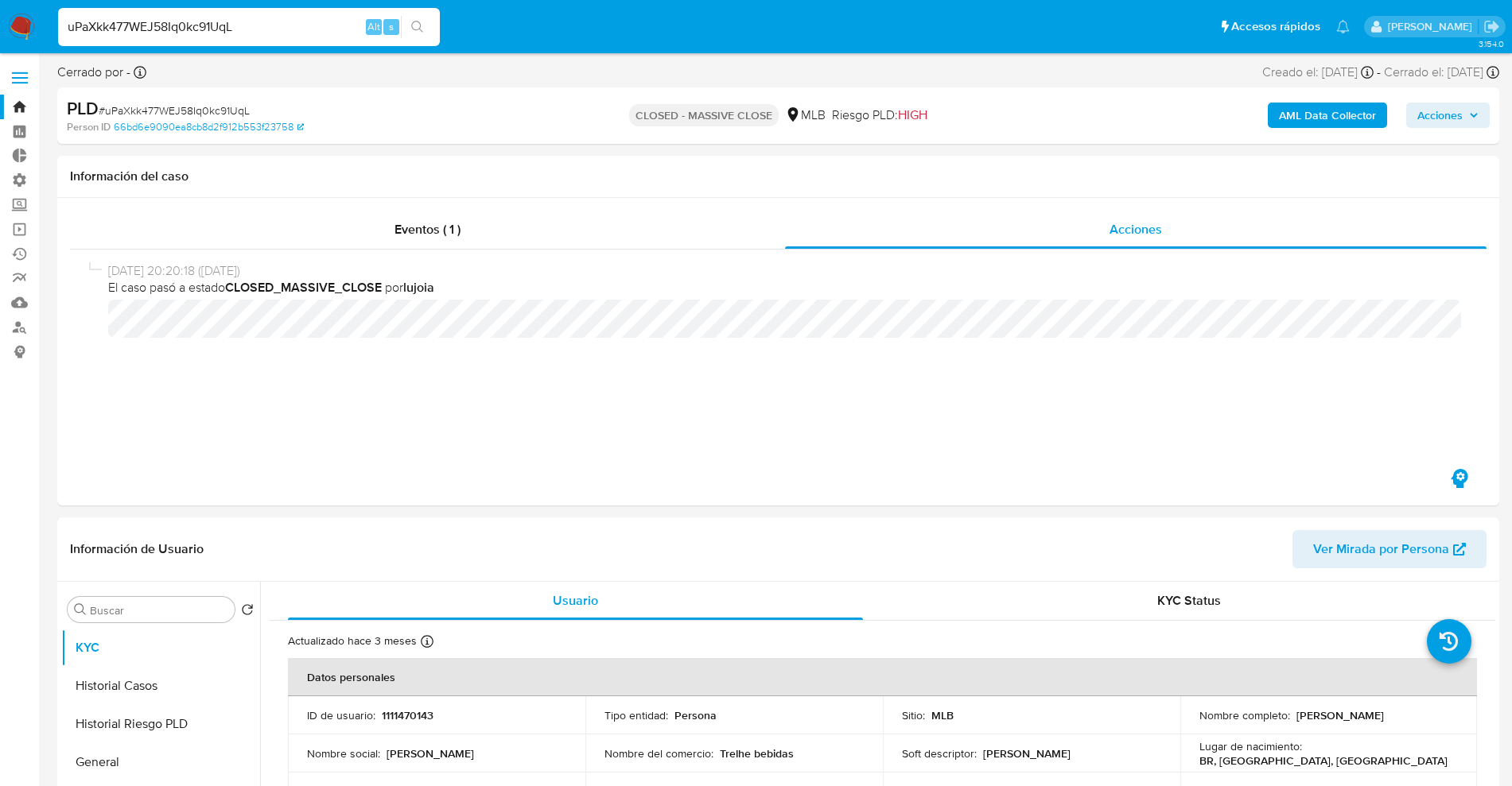
drag, startPoint x: 264, startPoint y: 25, endPoint x: 3, endPoint y: 5, distance: 261.8
click at [0, 15] on nav "Pausado Ver notificaciones uPaXkk477WEJ58Iq0kc91UqL Alt s Accesos rápidos Presi…" at bounding box center [756, 26] width 1512 height 53
paste input "z1a01IePsKP4kJArMl4bTFo"
type input "z1a01IePsKP4kJArMl4bTFoL"
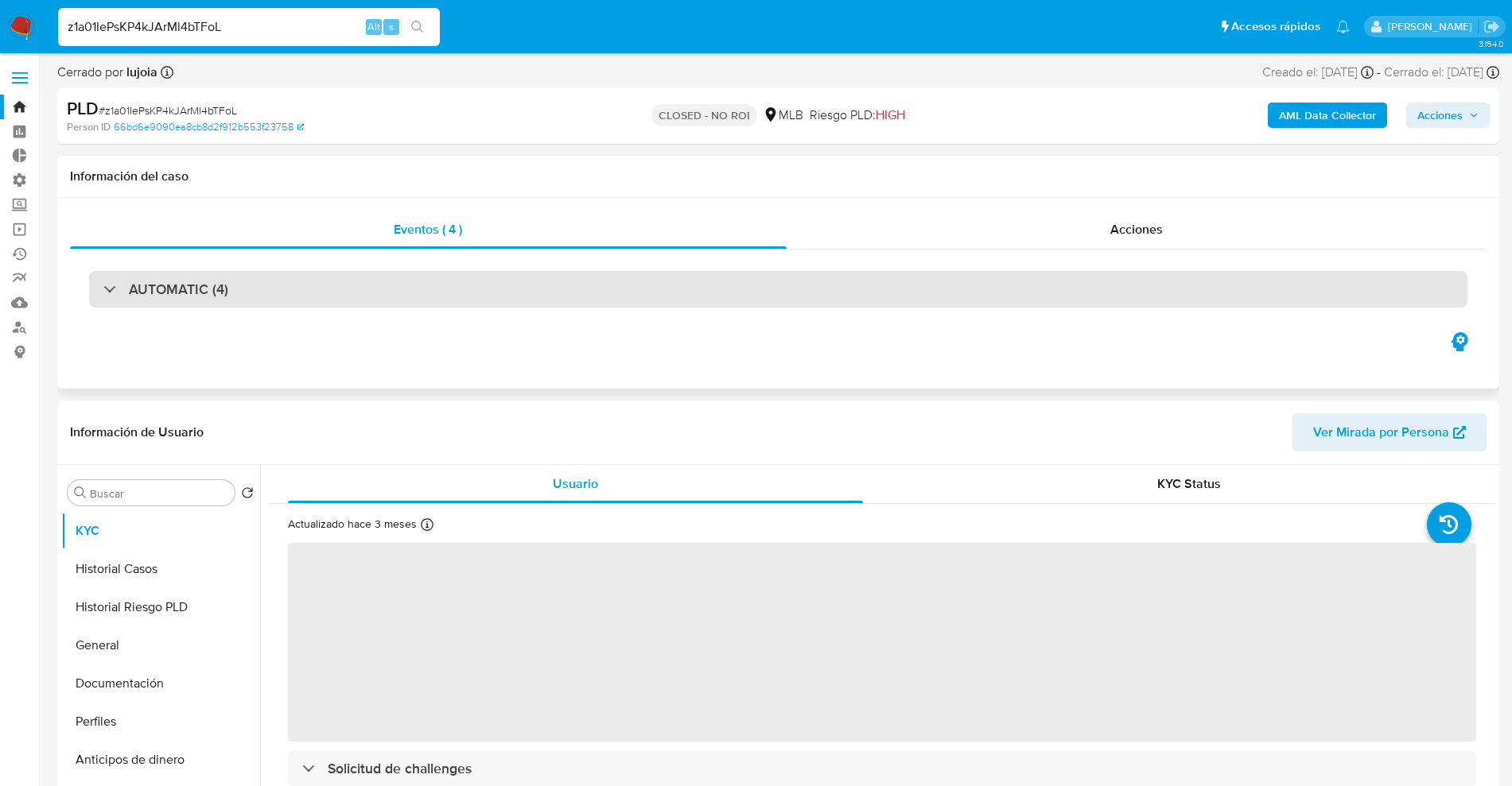
click at [193, 304] on div "AUTOMATIC (4)" at bounding box center [778, 289] width 1378 height 37
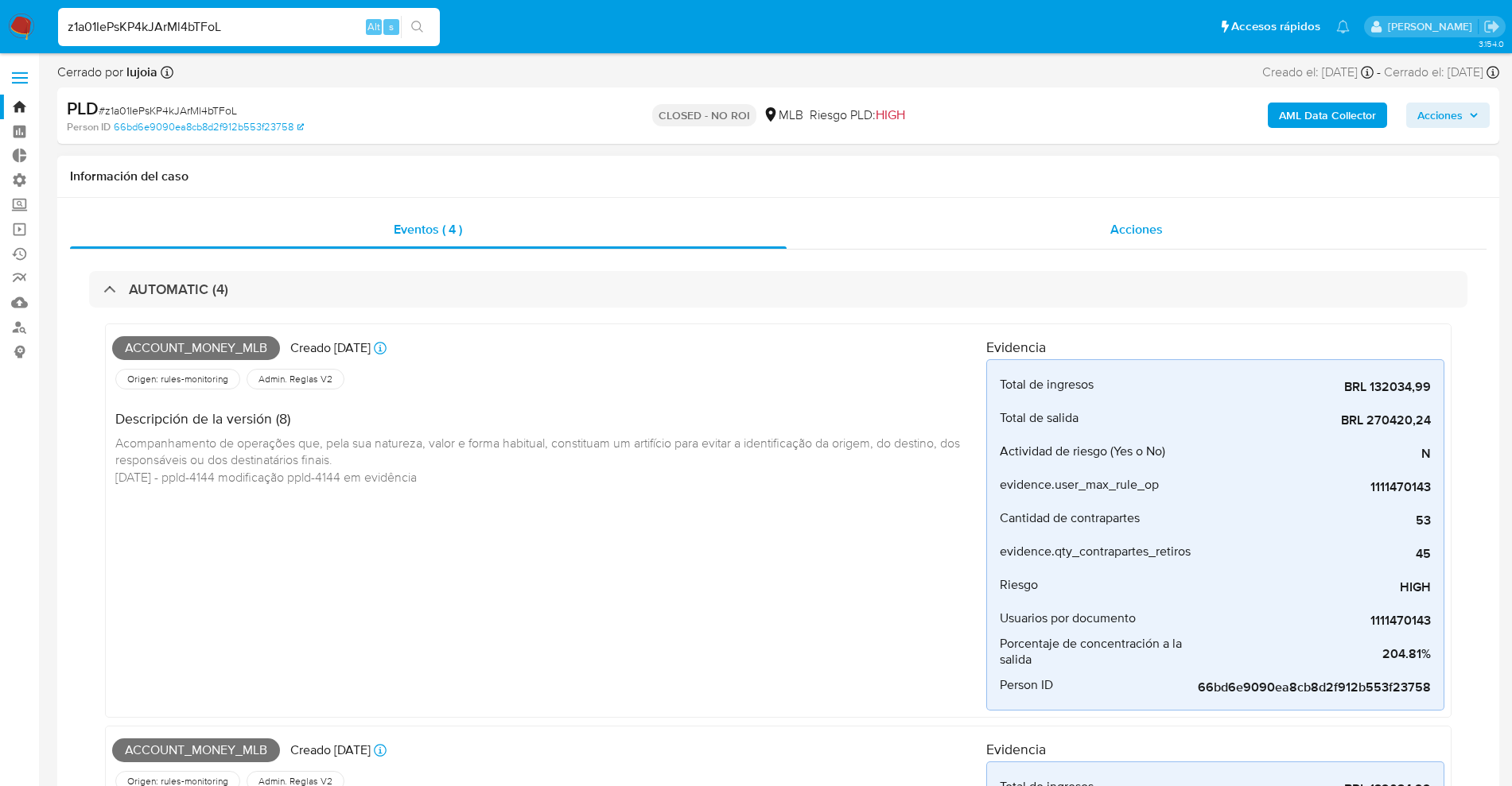
select select "10"
click at [1063, 232] on div "Acciones" at bounding box center [1136, 229] width 701 height 38
